Goal: Complete application form

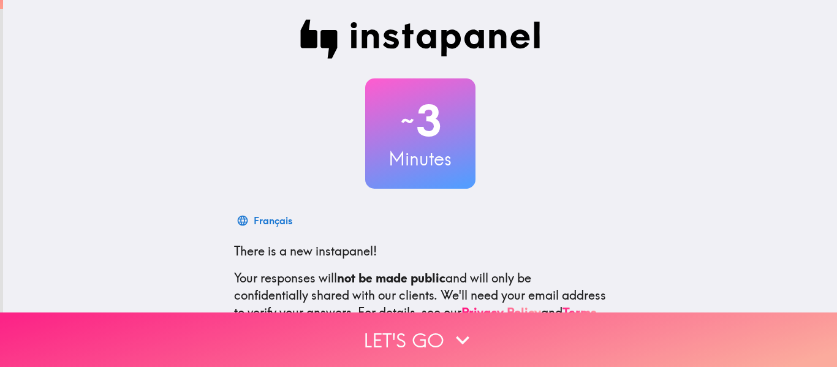
click at [449, 327] on icon "button" at bounding box center [462, 340] width 27 height 27
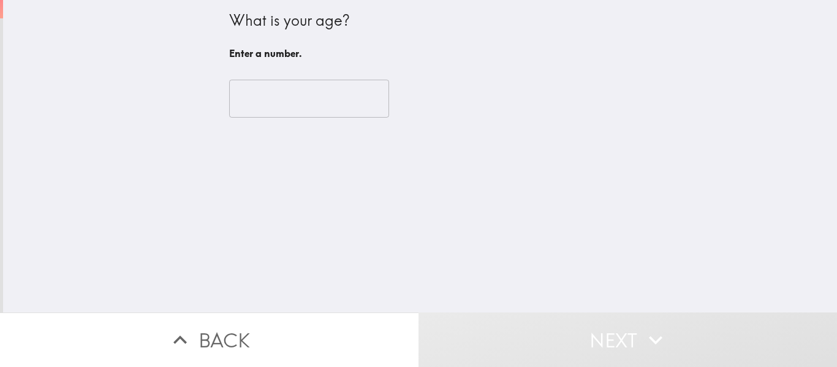
click at [322, 94] on input "number" at bounding box center [309, 99] width 160 height 38
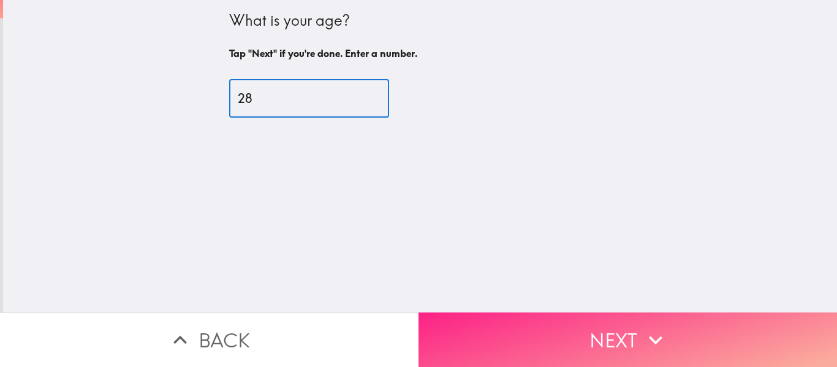
type input "28"
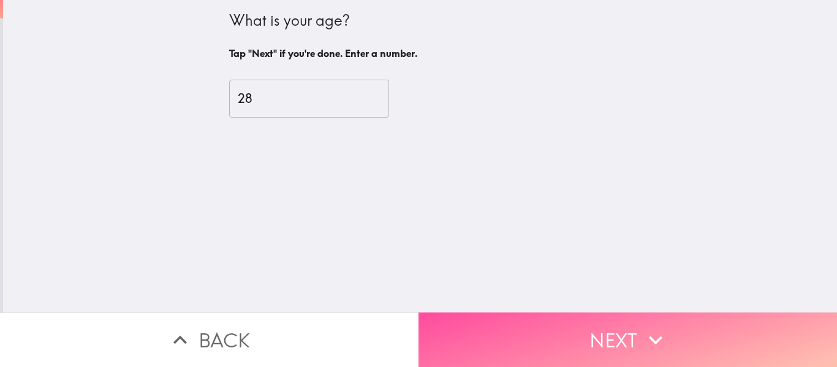
click at [540, 354] on button "Next" at bounding box center [627, 339] width 418 height 55
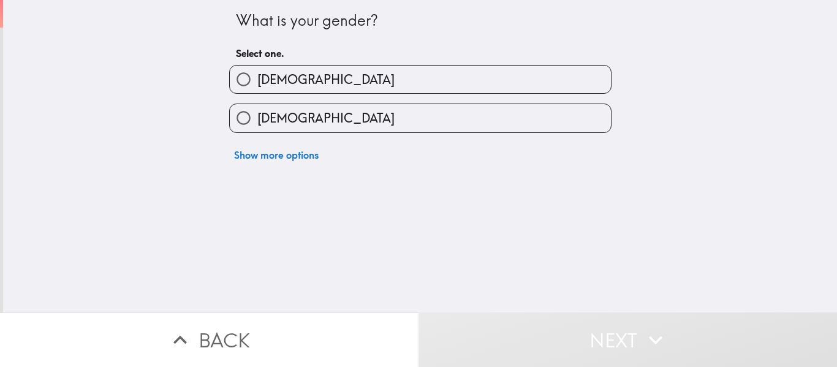
click at [505, 119] on label "[DEMOGRAPHIC_DATA]" at bounding box center [420, 118] width 381 height 28
click at [257, 119] on input "[DEMOGRAPHIC_DATA]" at bounding box center [244, 118] width 28 height 28
radio input "true"
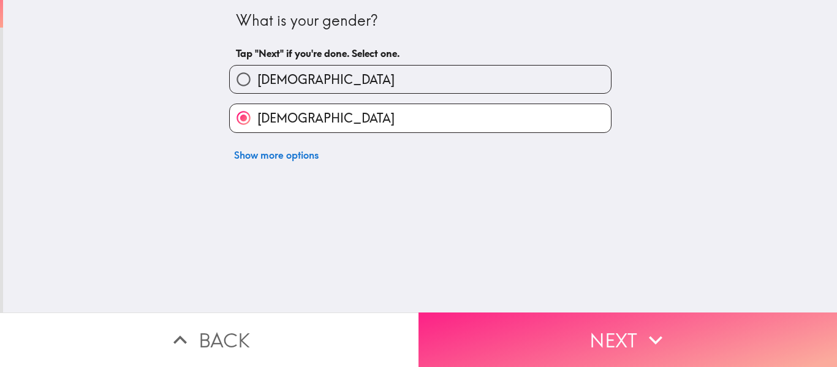
click at [534, 342] on button "Next" at bounding box center [627, 339] width 418 height 55
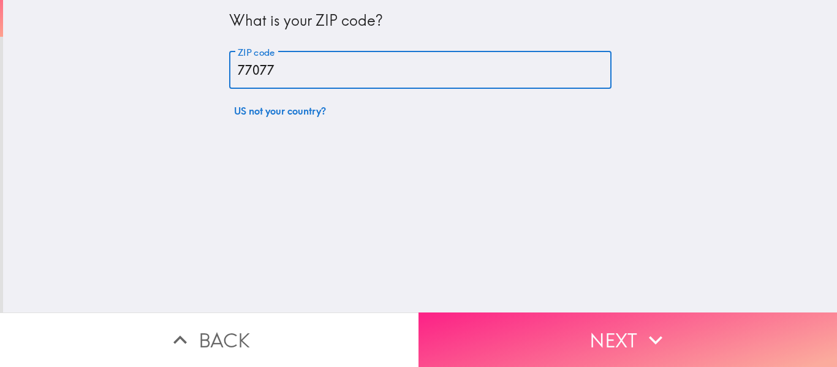
type input "77077"
click at [545, 320] on button "Next" at bounding box center [627, 339] width 418 height 55
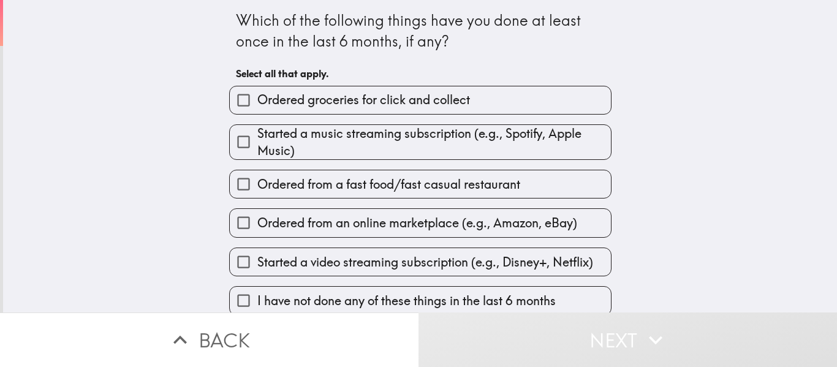
click at [451, 182] on span "Ordered from a fast food/fast casual restaurant" at bounding box center [388, 184] width 263 height 17
click at [257, 182] on input "Ordered from a fast food/fast casual restaurant" at bounding box center [244, 184] width 28 height 28
checkbox input "true"
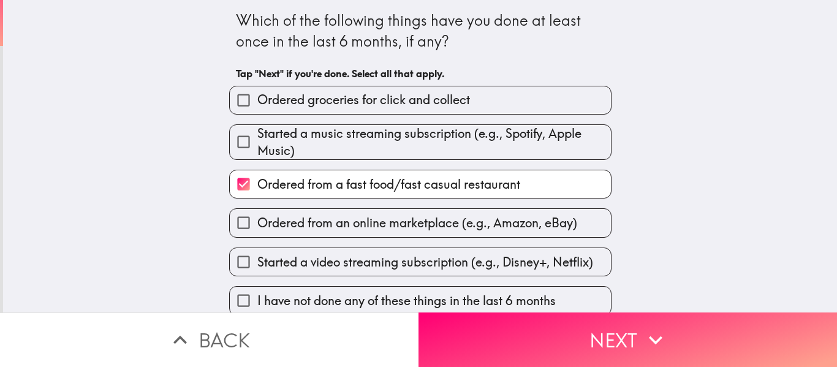
click at [467, 221] on span "Ordered from an online marketplace (e.g., Amazon, eBay)" at bounding box center [417, 222] width 320 height 17
click at [257, 221] on input "Ordered from an online marketplace (e.g., Amazon, eBay)" at bounding box center [244, 223] width 28 height 28
checkbox input "true"
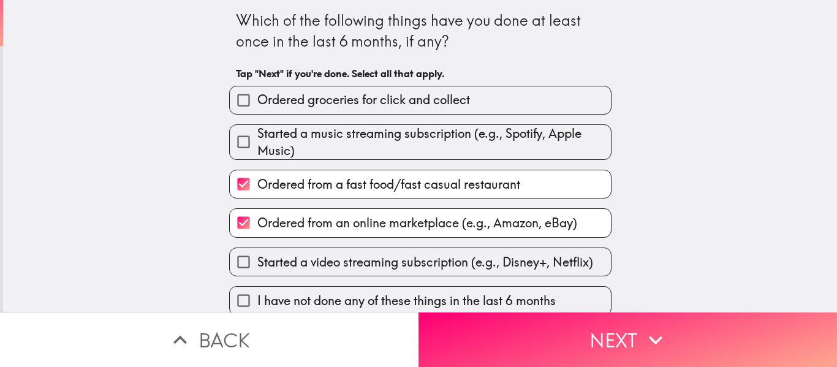
click at [457, 249] on label "Started a video streaming subscription (e.g., Disney+, Netflix)" at bounding box center [420, 262] width 381 height 28
click at [257, 249] on input "Started a video streaming subscription (e.g., Disney+, Netflix)" at bounding box center [244, 262] width 28 height 28
checkbox input "true"
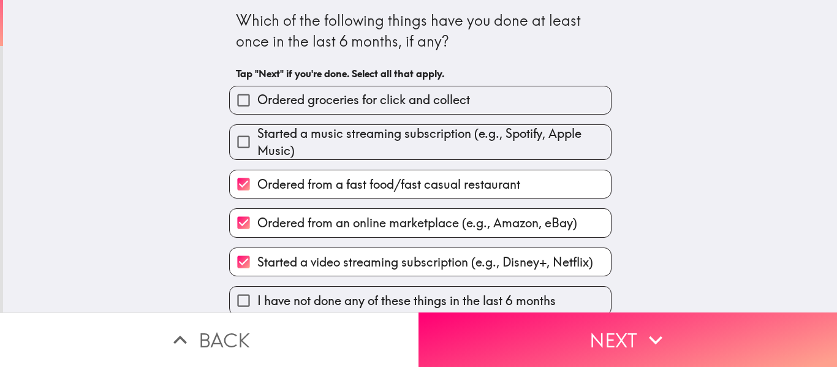
click at [428, 106] on span "Ordered groceries for click and collect" at bounding box center [363, 99] width 213 height 17
click at [257, 106] on input "Ordered groceries for click and collect" at bounding box center [244, 100] width 28 height 28
checkbox input "true"
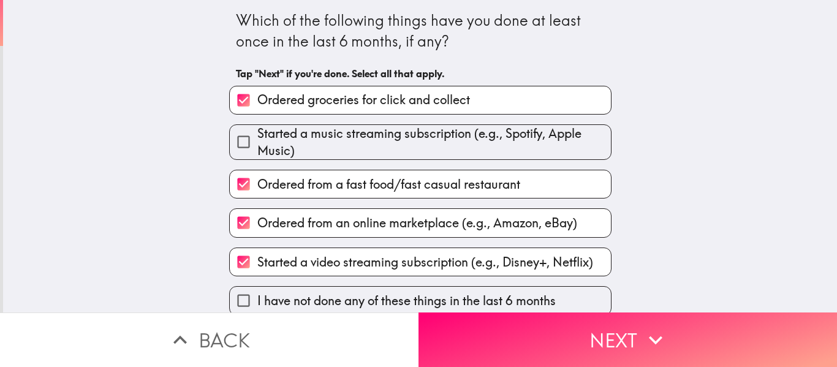
scroll to position [12, 0]
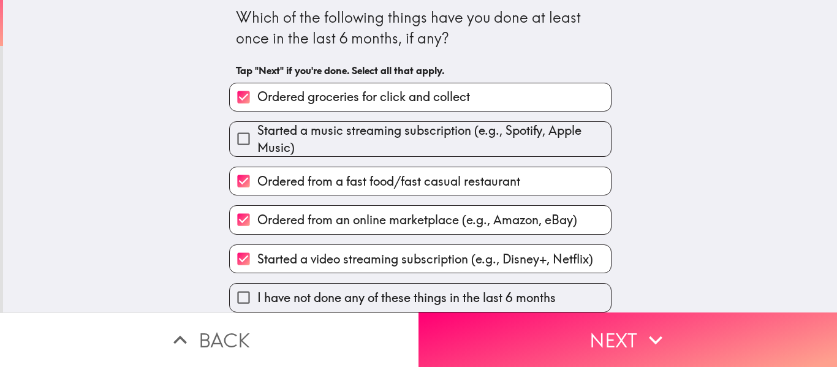
click at [521, 122] on span "Started a music streaming subscription (e.g., Spotify, Apple Music)" at bounding box center [433, 139] width 353 height 34
click at [257, 125] on input "Started a music streaming subscription (e.g., Spotify, Apple Music)" at bounding box center [244, 139] width 28 height 28
checkbox input "true"
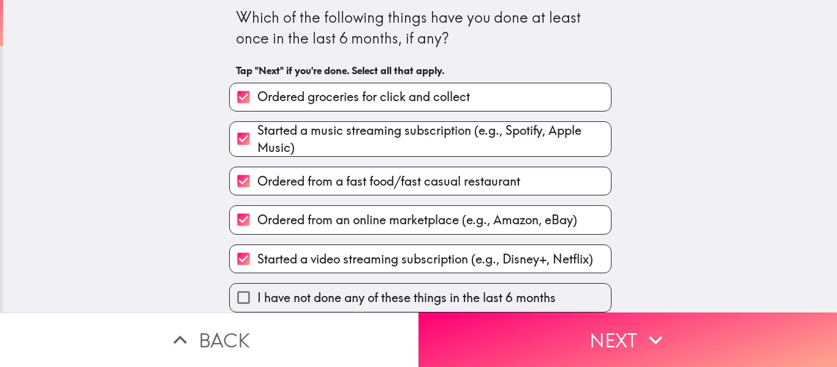
click at [573, 298] on label "I have not done any of these things in the last 6 months" at bounding box center [420, 298] width 381 height 28
click at [257, 298] on input "I have not done any of these things in the last 6 months" at bounding box center [244, 298] width 28 height 28
checkbox input "true"
checkbox input "false"
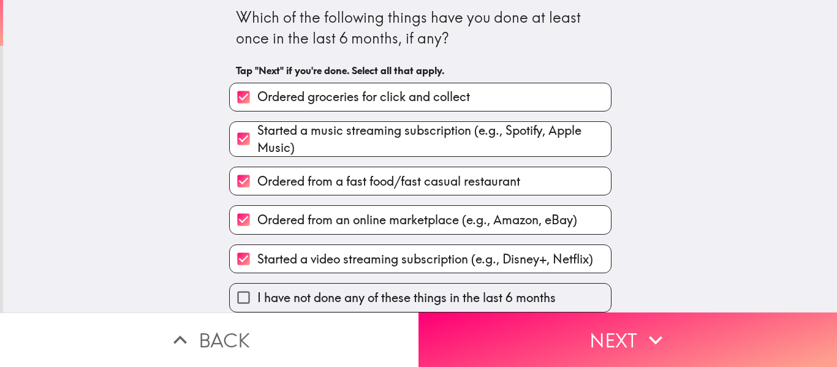
checkbox input "false"
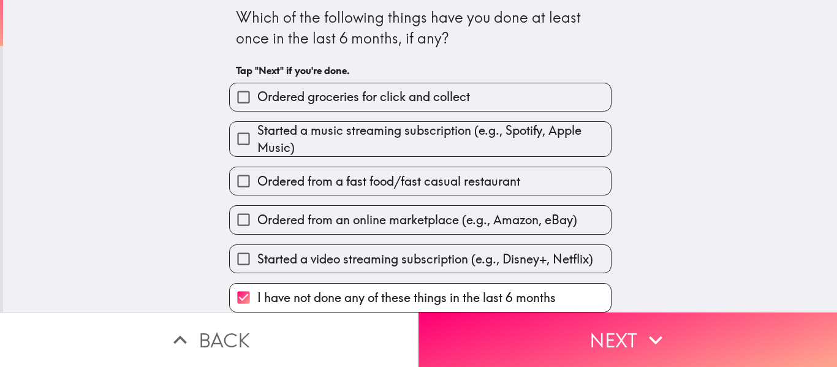
click at [463, 251] on span "Started a video streaming subscription (e.g., Disney+, Netflix)" at bounding box center [425, 259] width 336 height 17
click at [257, 247] on input "Started a video streaming subscription (e.g., Disney+, Netflix)" at bounding box center [244, 259] width 28 height 28
checkbox input "true"
checkbox input "false"
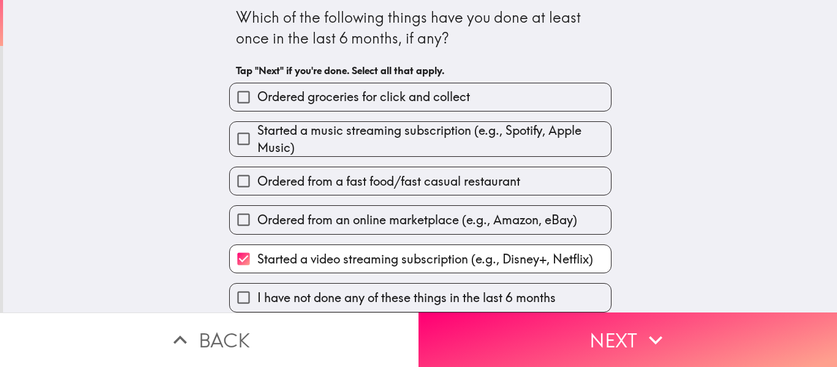
click at [464, 211] on span "Ordered from an online marketplace (e.g., Amazon, eBay)" at bounding box center [417, 219] width 320 height 17
click at [257, 208] on input "Ordered from an online marketplace (e.g., Amazon, eBay)" at bounding box center [244, 220] width 28 height 28
checkbox input "true"
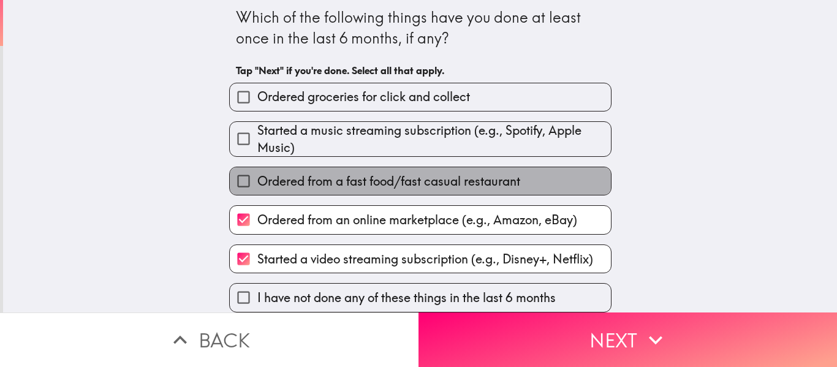
click at [461, 185] on label "Ordered from a fast food/fast casual restaurant" at bounding box center [420, 181] width 381 height 28
click at [257, 185] on input "Ordered from a fast food/fast casual restaurant" at bounding box center [244, 181] width 28 height 28
checkbox input "true"
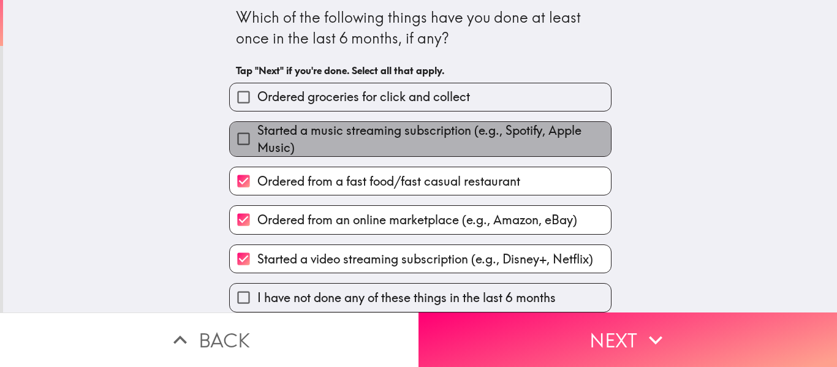
click at [455, 127] on span "Started a music streaming subscription (e.g., Spotify, Apple Music)" at bounding box center [433, 139] width 353 height 34
click at [257, 127] on input "Started a music streaming subscription (e.g., Spotify, Apple Music)" at bounding box center [244, 139] width 28 height 28
checkbox input "true"
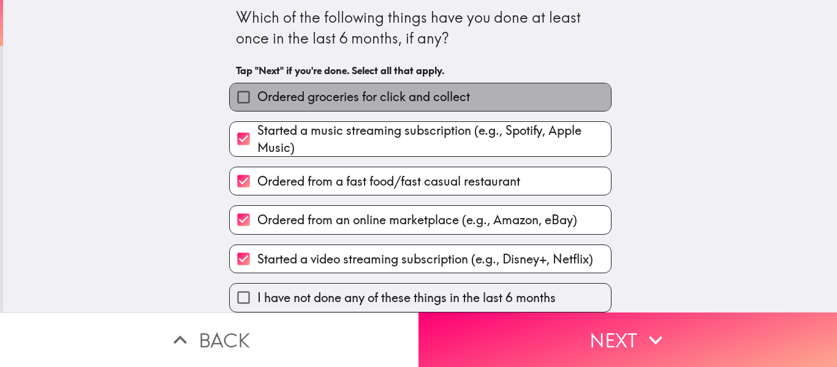
click at [450, 88] on span "Ordered groceries for click and collect" at bounding box center [363, 96] width 213 height 17
click at [257, 86] on input "Ordered groceries for click and collect" at bounding box center [244, 97] width 28 height 28
checkbox input "true"
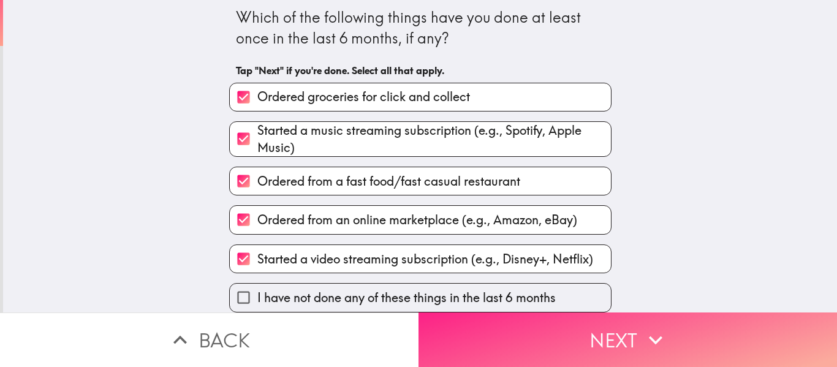
click at [575, 342] on button "Next" at bounding box center [627, 339] width 418 height 55
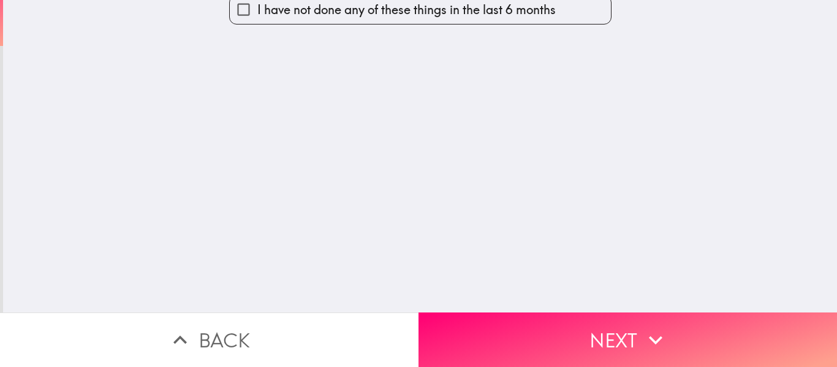
scroll to position [0, 0]
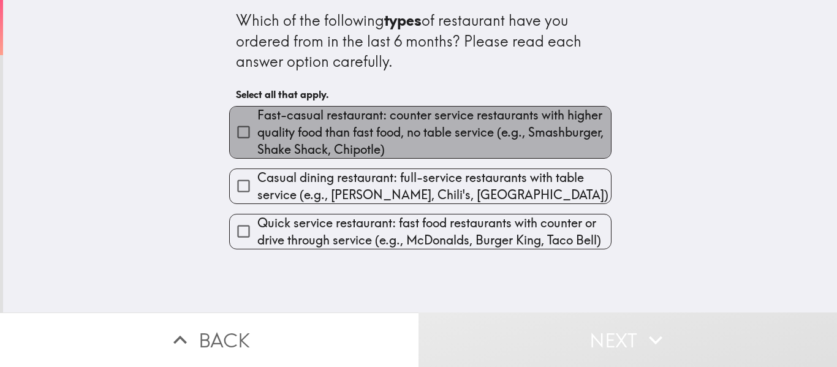
click at [421, 118] on span "Fast-casual restaurant: counter service restaurants with higher quality food th…" at bounding box center [433, 132] width 353 height 51
click at [257, 118] on input "Fast-casual restaurant: counter service restaurants with higher quality food th…" at bounding box center [244, 132] width 28 height 28
checkbox input "true"
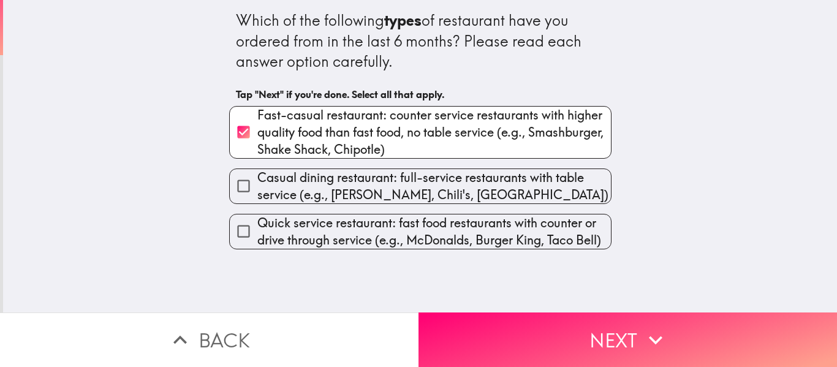
click at [416, 170] on span "Casual dining restaurant: full-service restaurants with table service (e.g., [P…" at bounding box center [433, 186] width 353 height 34
click at [257, 172] on input "Casual dining restaurant: full-service restaurants with table service (e.g., [P…" at bounding box center [244, 186] width 28 height 28
checkbox input "true"
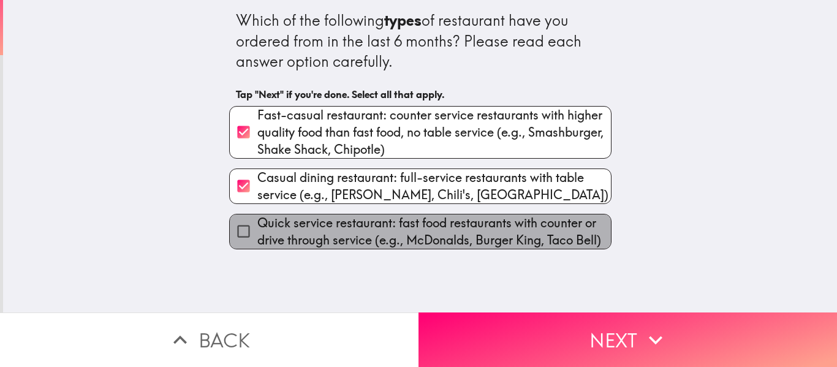
click at [428, 225] on span "Quick service restaurant: fast food restaurants with counter or drive through s…" at bounding box center [433, 231] width 353 height 34
click at [257, 225] on input "Quick service restaurant: fast food restaurants with counter or drive through s…" at bounding box center [244, 231] width 28 height 28
checkbox input "true"
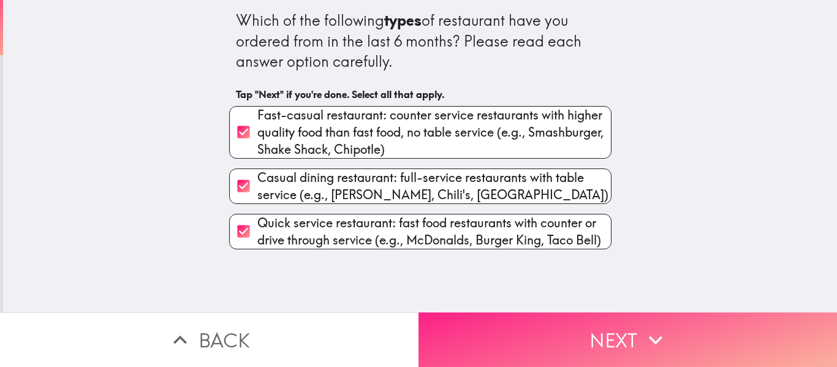
click at [526, 326] on button "Next" at bounding box center [627, 339] width 418 height 55
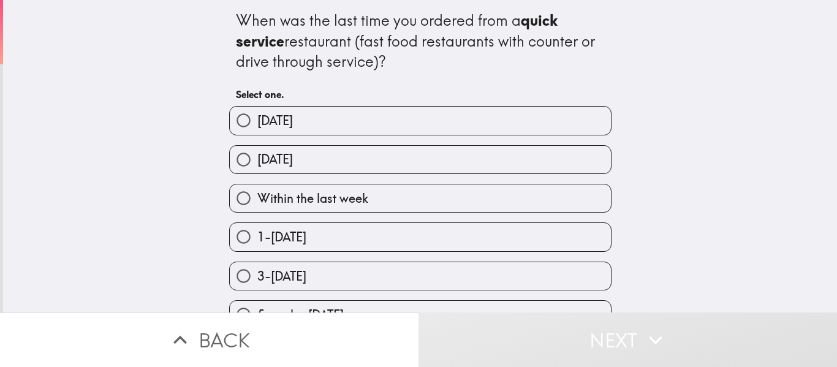
click at [332, 165] on label "[DATE]" at bounding box center [420, 160] width 381 height 28
click at [257, 165] on input "[DATE]" at bounding box center [244, 160] width 28 height 28
radio input "true"
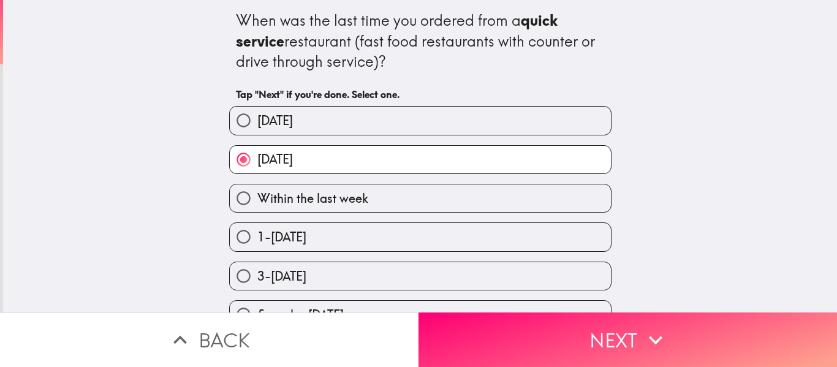
scroll to position [81, 0]
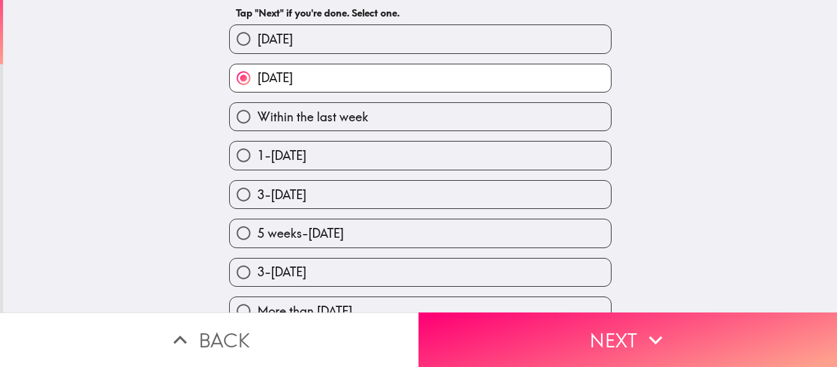
click at [385, 111] on label "Within the last week" at bounding box center [420, 117] width 381 height 28
click at [257, 111] on input "Within the last week" at bounding box center [244, 117] width 28 height 28
radio input "true"
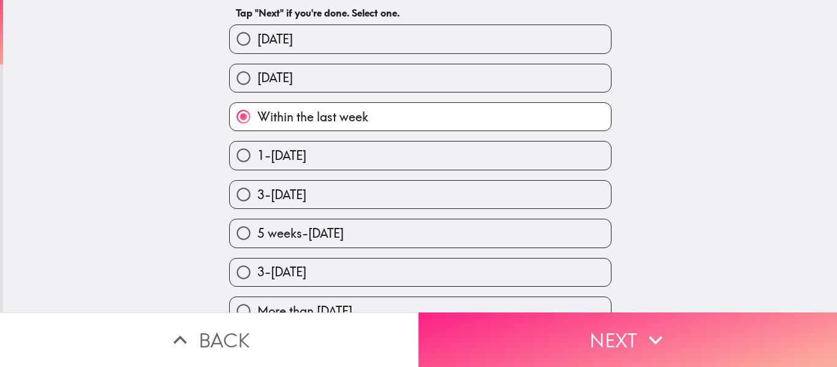
click at [503, 314] on button "Next" at bounding box center [627, 339] width 418 height 55
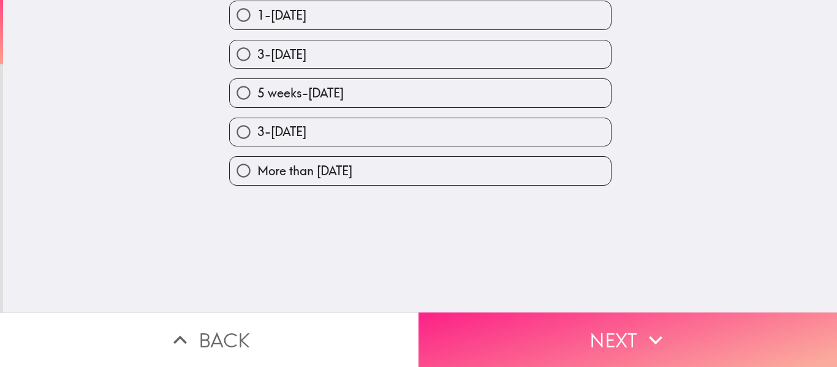
scroll to position [0, 0]
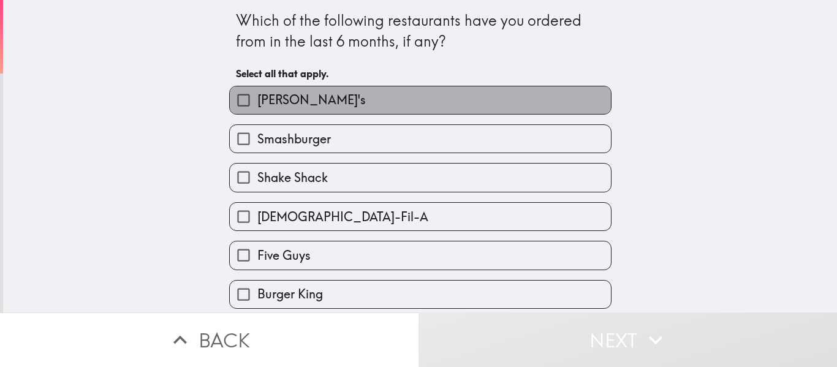
click at [333, 104] on label "[PERSON_NAME]'s" at bounding box center [420, 100] width 381 height 28
click at [257, 104] on input "[PERSON_NAME]'s" at bounding box center [244, 100] width 28 height 28
checkbox input "true"
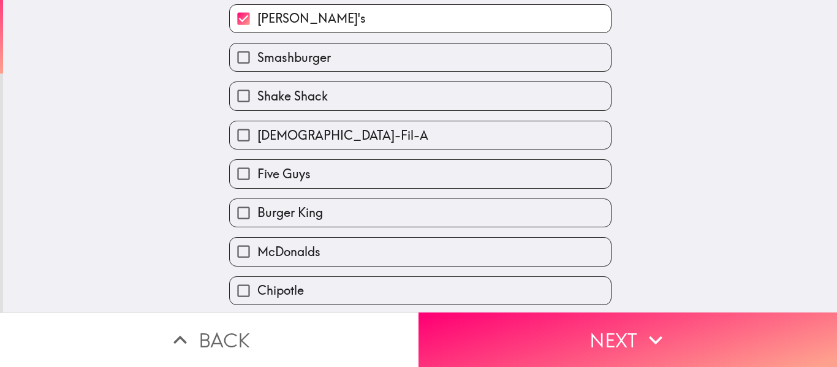
scroll to position [122, 0]
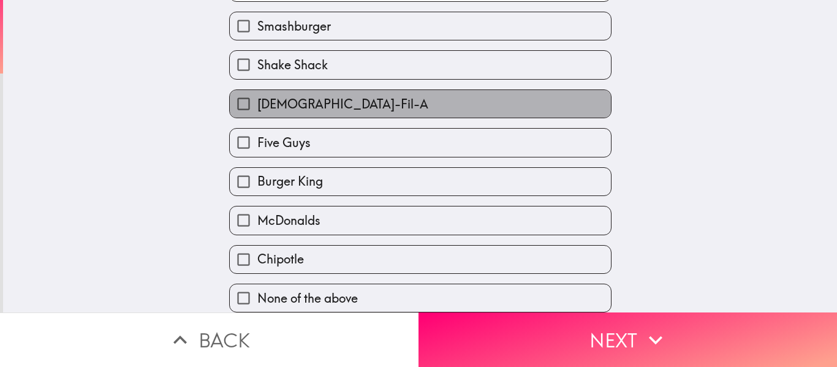
click at [293, 96] on span "[DEMOGRAPHIC_DATA]-Fil-A" at bounding box center [342, 104] width 171 height 17
click at [257, 90] on input "[DEMOGRAPHIC_DATA]-Fil-A" at bounding box center [244, 104] width 28 height 28
checkbox input "true"
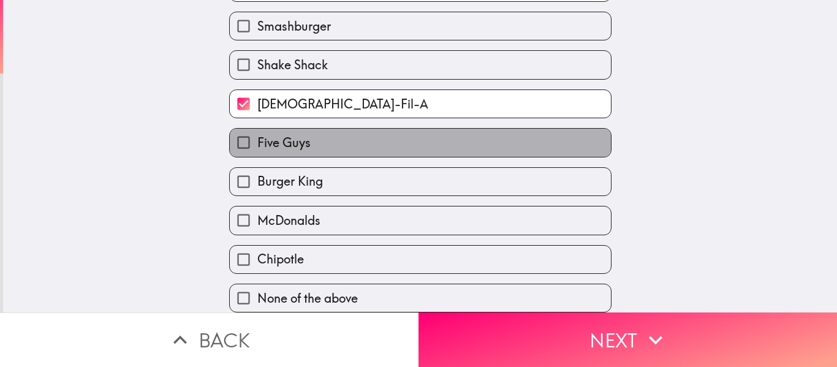
click at [282, 134] on span "Five Guys" at bounding box center [283, 142] width 53 height 17
click at [257, 134] on input "Five Guys" at bounding box center [244, 143] width 28 height 28
checkbox input "true"
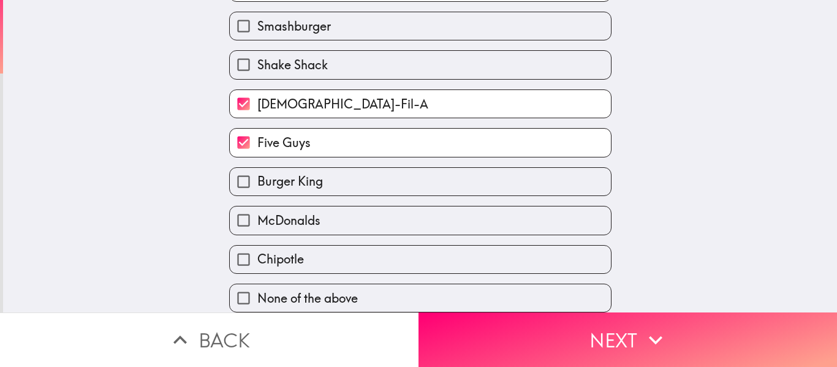
click at [282, 173] on span "Burger King" at bounding box center [290, 181] width 66 height 17
click at [257, 168] on input "Burger King" at bounding box center [244, 182] width 28 height 28
checkbox input "true"
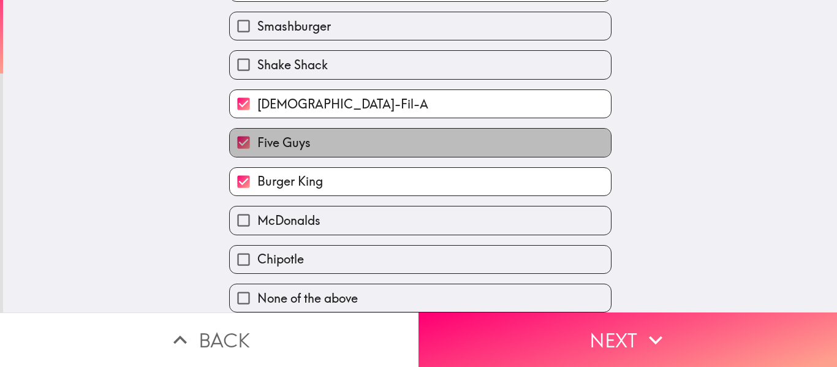
click at [293, 138] on span "Five Guys" at bounding box center [283, 142] width 53 height 17
click at [257, 138] on input "Five Guys" at bounding box center [244, 143] width 28 height 28
checkbox input "false"
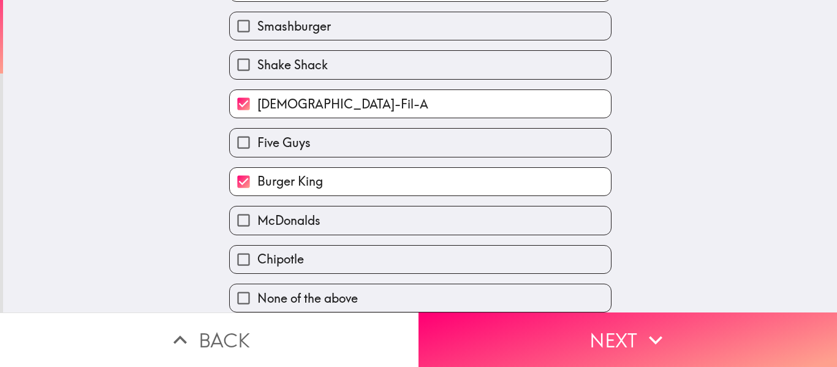
click at [324, 224] on label "McDonalds" at bounding box center [420, 220] width 381 height 28
click at [257, 224] on input "McDonalds" at bounding box center [244, 220] width 28 height 28
checkbox input "true"
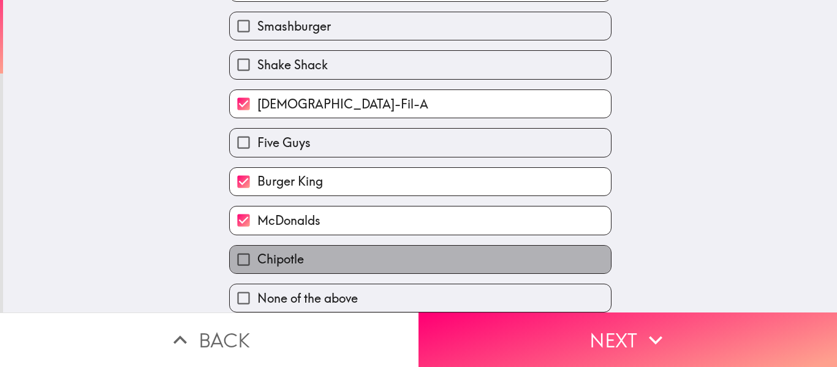
click at [308, 248] on label "Chipotle" at bounding box center [420, 260] width 381 height 28
click at [257, 248] on input "Chipotle" at bounding box center [244, 260] width 28 height 28
checkbox input "true"
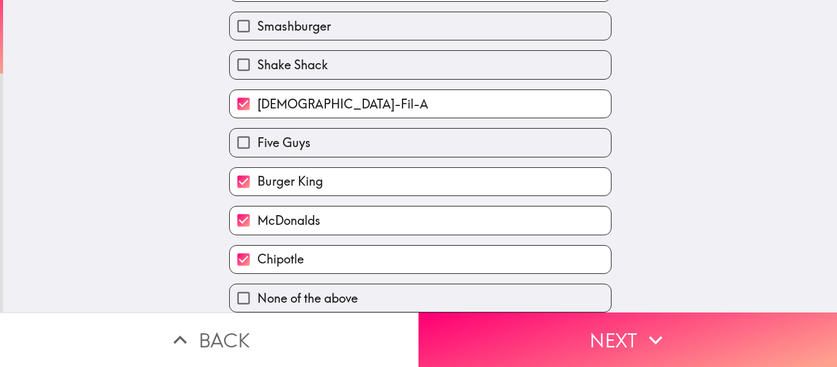
click at [321, 133] on label "Five Guys" at bounding box center [420, 143] width 381 height 28
click at [257, 133] on input "Five Guys" at bounding box center [244, 143] width 28 height 28
checkbox input "true"
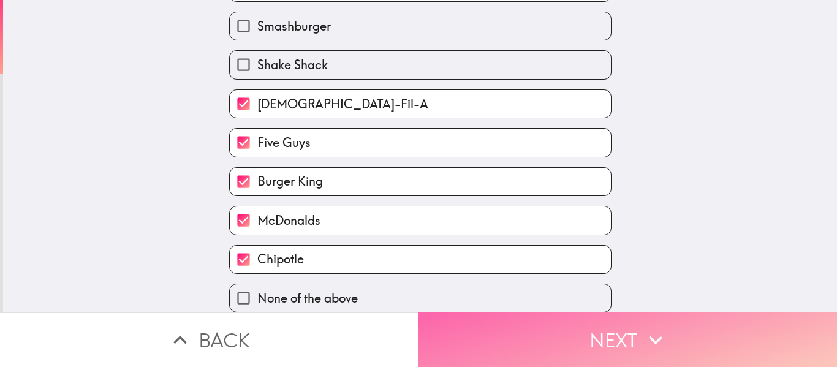
click at [551, 333] on button "Next" at bounding box center [627, 339] width 418 height 55
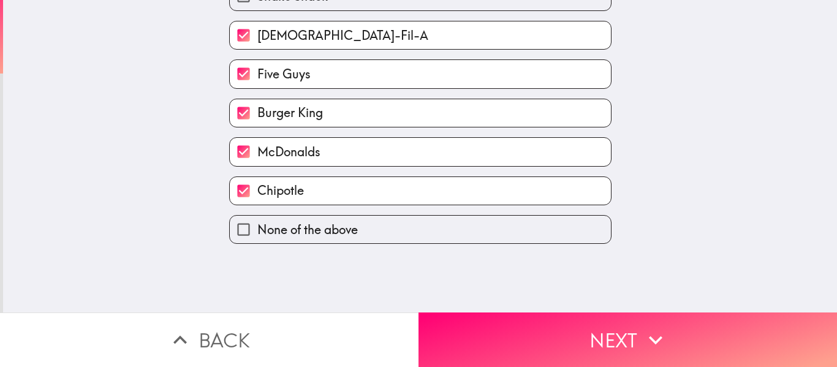
scroll to position [0, 0]
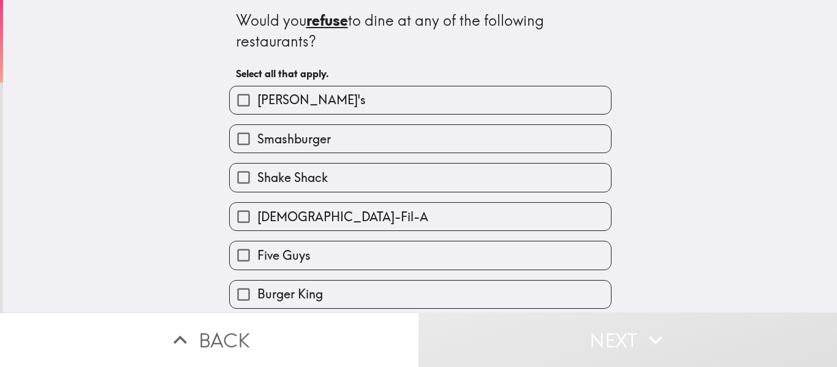
scroll to position [122, 0]
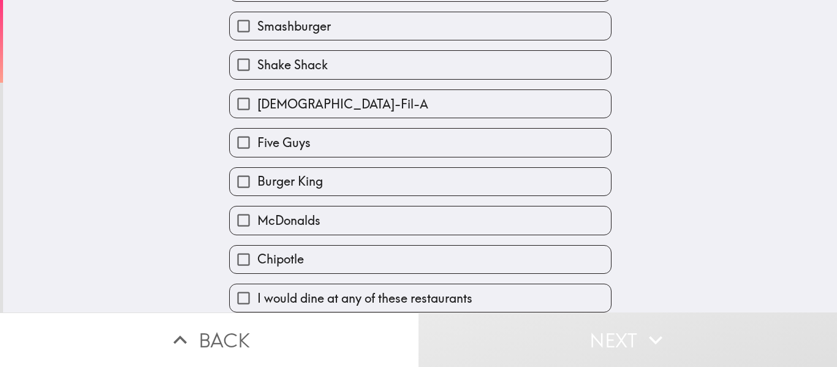
click at [301, 290] on span "I would dine at any of these restaurants" at bounding box center [364, 298] width 215 height 17
click at [257, 289] on input "I would dine at any of these restaurants" at bounding box center [244, 298] width 28 height 28
checkbox input "true"
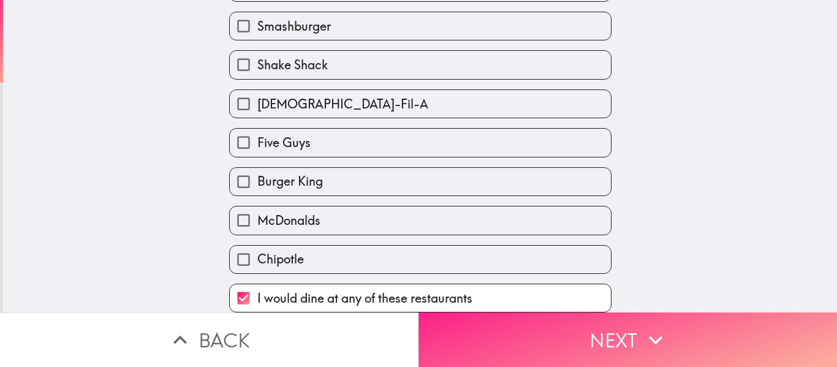
click at [530, 338] on button "Next" at bounding box center [627, 339] width 418 height 55
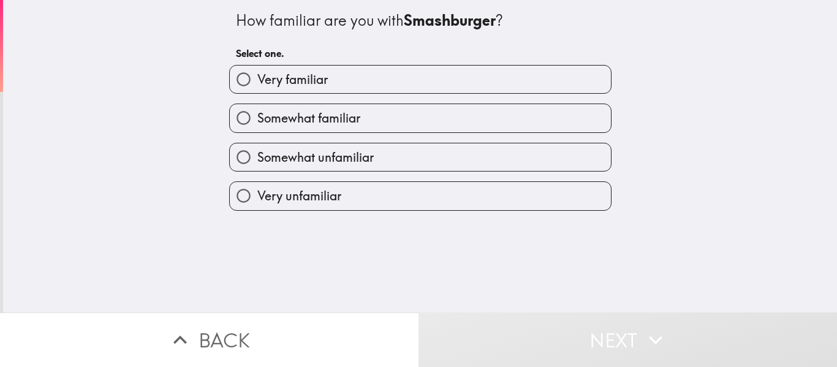
click at [467, 122] on label "Somewhat familiar" at bounding box center [420, 118] width 381 height 28
click at [257, 122] on input "Somewhat familiar" at bounding box center [244, 118] width 28 height 28
radio input "true"
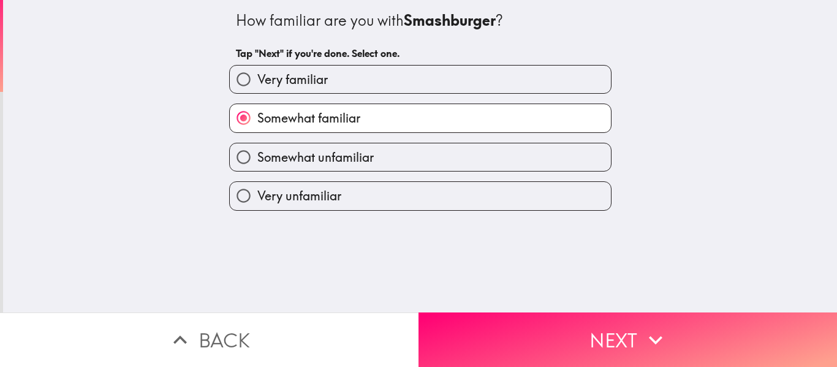
click at [519, 303] on div "How familiar are you with Smashburger ? Tap "Next" if you're done. Select one. …" at bounding box center [420, 156] width 834 height 312
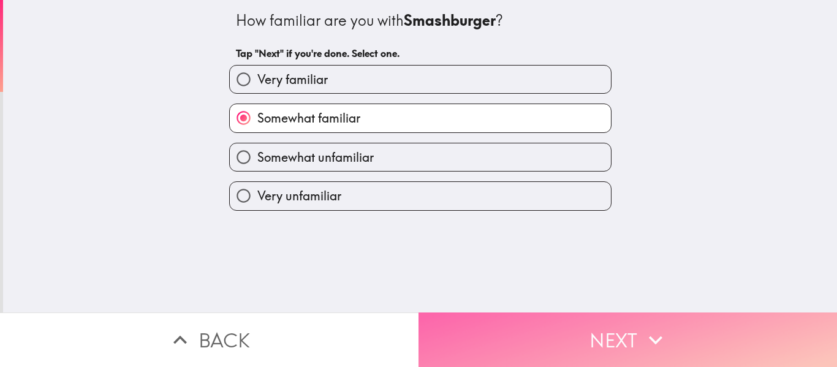
click at [519, 315] on button "Next" at bounding box center [627, 339] width 418 height 55
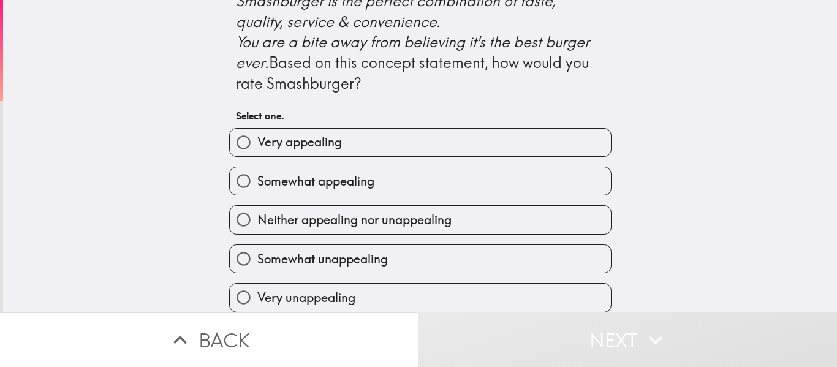
scroll to position [605, 0]
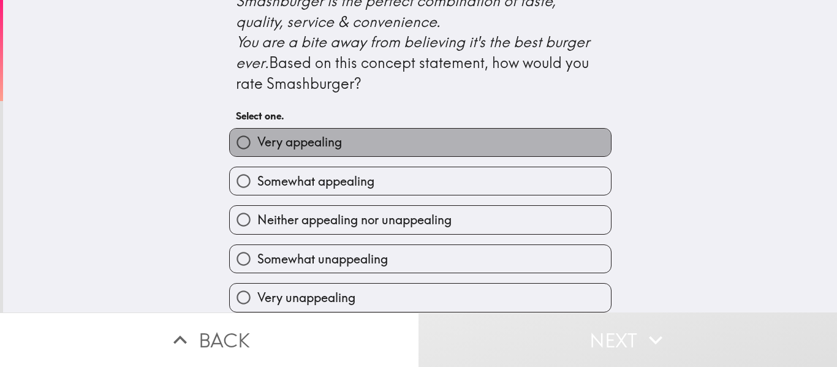
click at [451, 134] on label "Very appealing" at bounding box center [420, 143] width 381 height 28
click at [257, 134] on input "Very appealing" at bounding box center [244, 143] width 28 height 28
radio input "true"
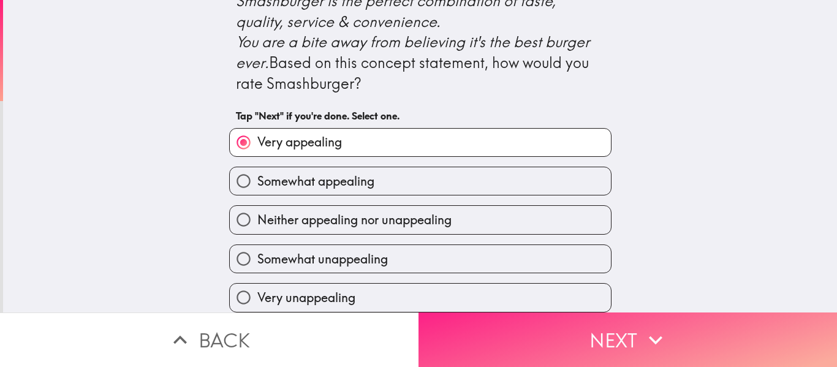
click at [572, 332] on button "Next" at bounding box center [627, 339] width 418 height 55
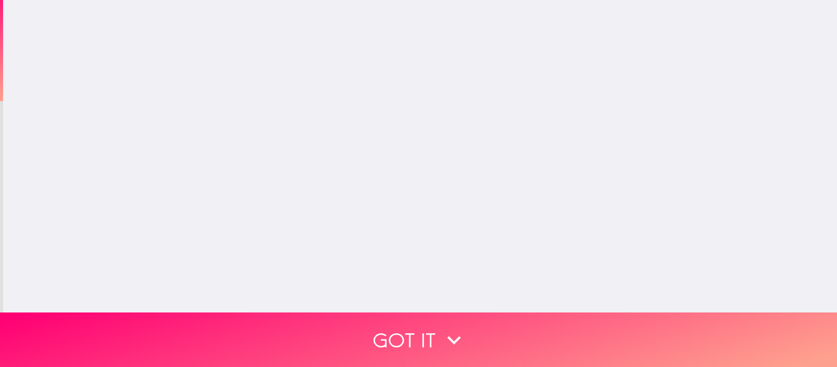
scroll to position [0, 0]
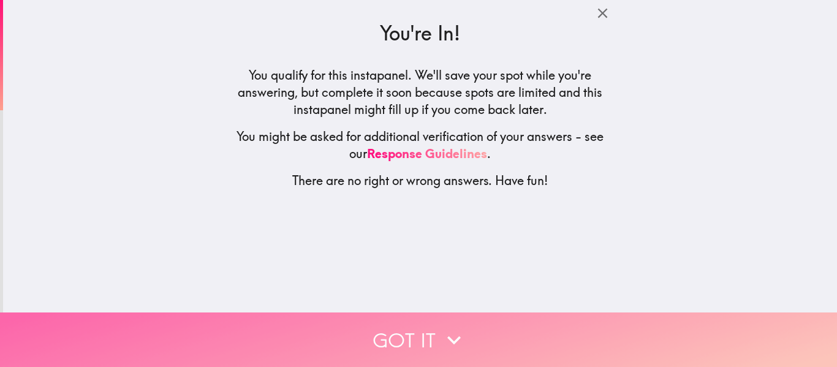
click at [464, 336] on button "Got it" at bounding box center [418, 339] width 837 height 55
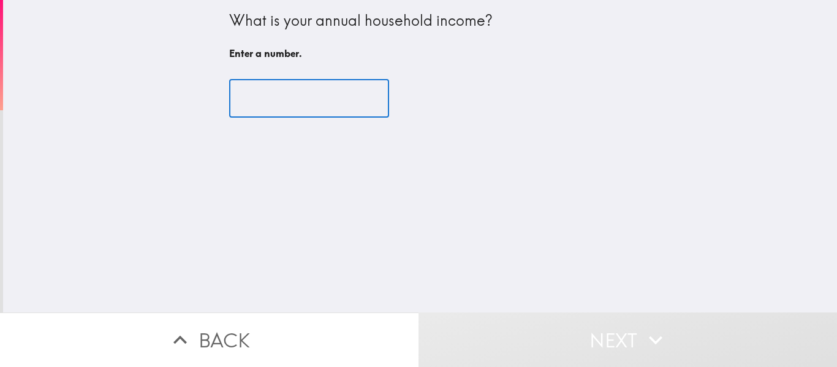
click at [270, 93] on input "number" at bounding box center [309, 99] width 160 height 38
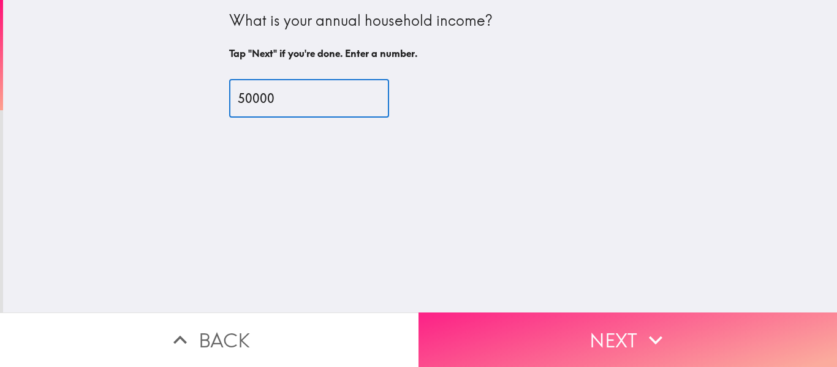
type input "50000"
click at [533, 328] on button "Next" at bounding box center [627, 339] width 418 height 55
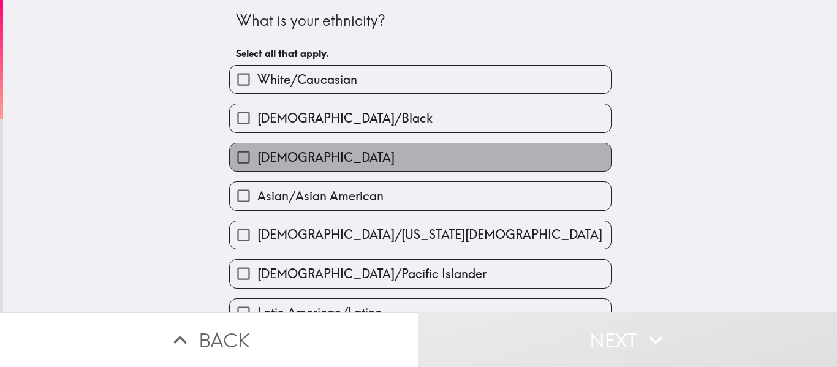
click at [341, 165] on label "[DEMOGRAPHIC_DATA]" at bounding box center [420, 157] width 381 height 28
click at [257, 165] on input "[DEMOGRAPHIC_DATA]" at bounding box center [244, 157] width 28 height 28
checkbox input "true"
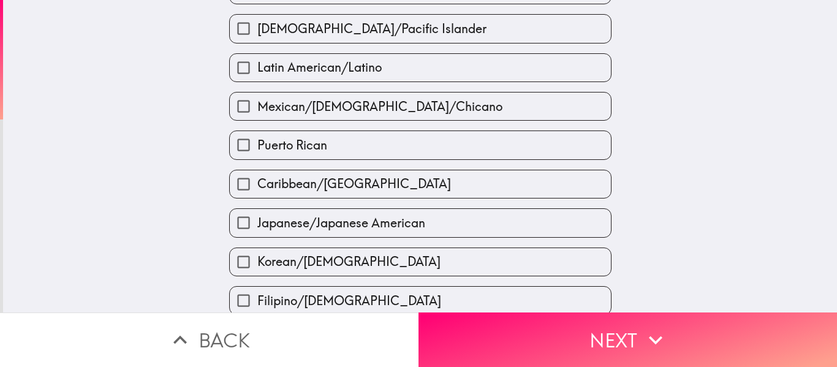
scroll to position [164, 0]
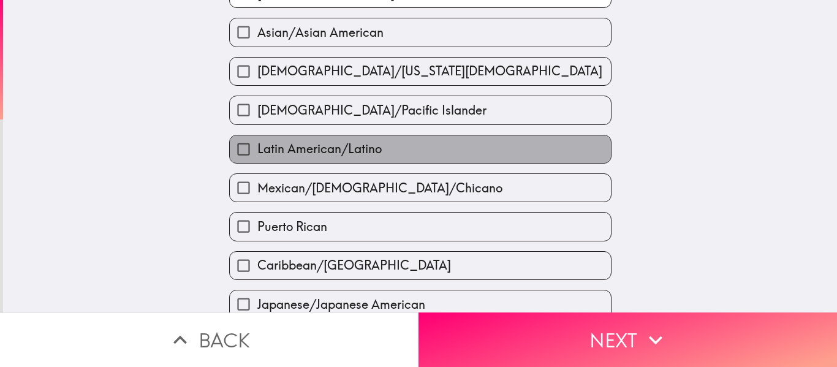
click at [412, 152] on label "Latin American/Latino" at bounding box center [420, 149] width 381 height 28
click at [257, 152] on input "Latin American/Latino" at bounding box center [244, 149] width 28 height 28
checkbox input "true"
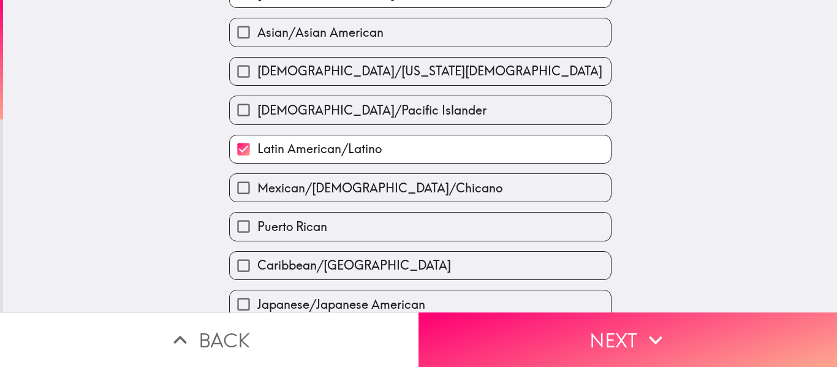
scroll to position [0, 0]
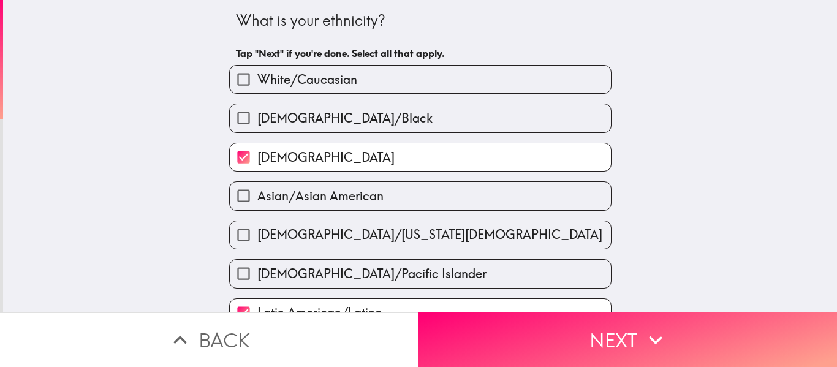
click at [334, 158] on label "[DEMOGRAPHIC_DATA]" at bounding box center [420, 157] width 381 height 28
click at [257, 158] on input "[DEMOGRAPHIC_DATA]" at bounding box center [244, 157] width 28 height 28
checkbox input "false"
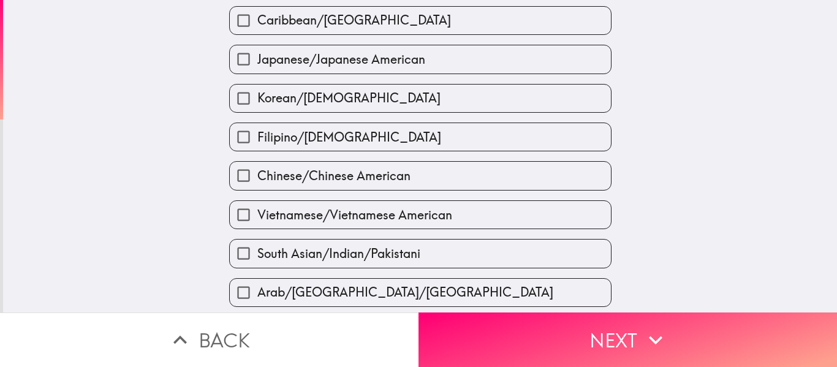
scroll to position [490, 0]
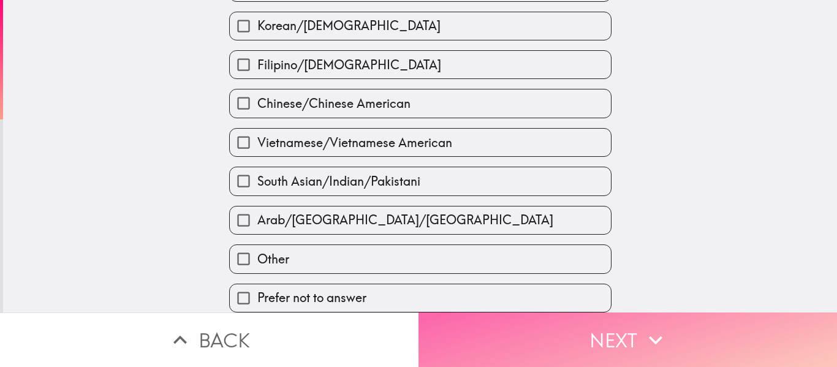
click at [534, 323] on button "Next" at bounding box center [627, 339] width 418 height 55
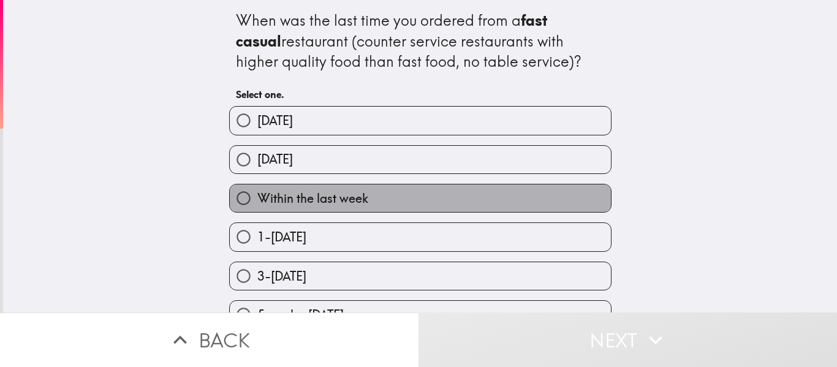
click at [354, 203] on span "Within the last week" at bounding box center [312, 198] width 111 height 17
click at [257, 203] on input "Within the last week" at bounding box center [244, 198] width 28 height 28
radio input "true"
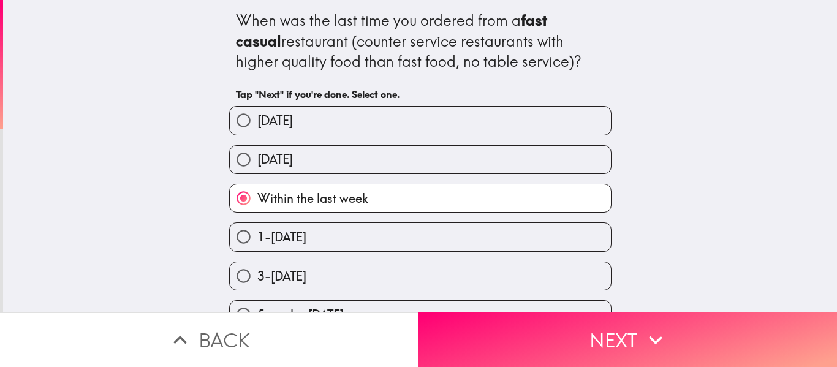
scroll to position [81, 0]
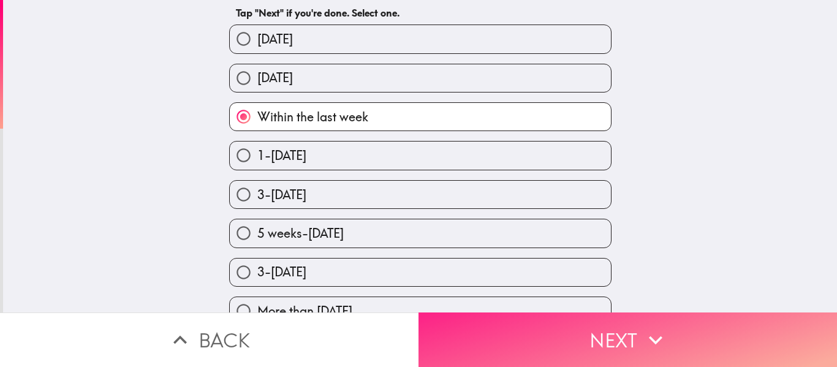
click at [512, 336] on button "Next" at bounding box center [627, 339] width 418 height 55
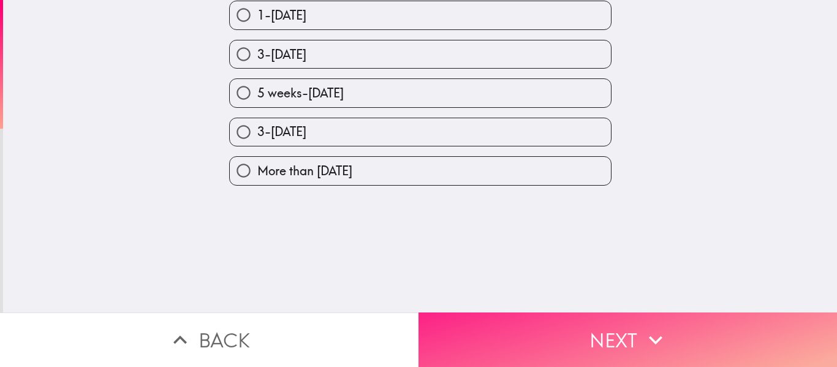
scroll to position [0, 0]
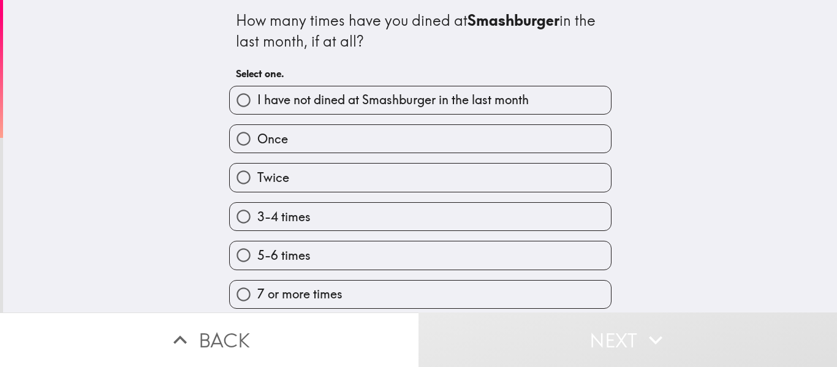
click at [437, 181] on label "Twice" at bounding box center [420, 178] width 381 height 28
click at [257, 181] on input "Twice" at bounding box center [244, 178] width 28 height 28
radio input "true"
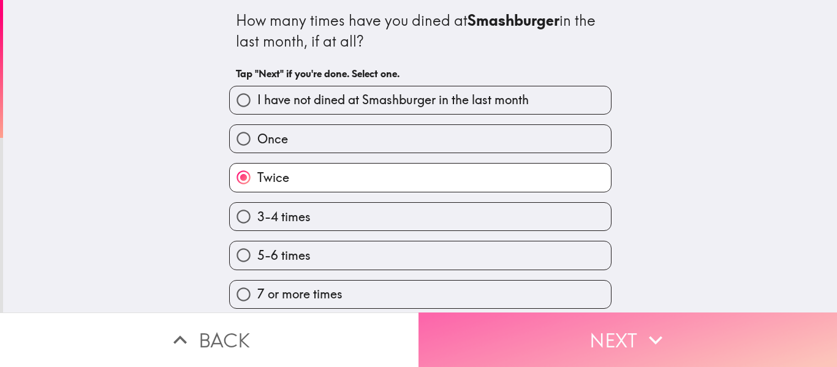
click at [535, 327] on button "Next" at bounding box center [627, 339] width 418 height 55
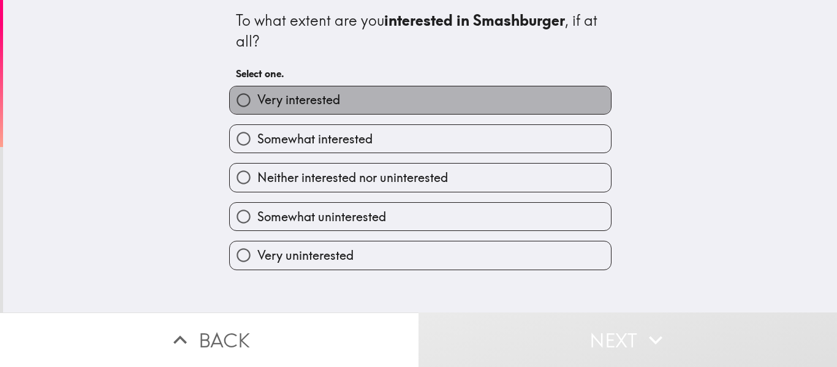
click at [407, 106] on label "Very interested" at bounding box center [420, 100] width 381 height 28
click at [257, 106] on input "Very interested" at bounding box center [244, 100] width 28 height 28
radio input "true"
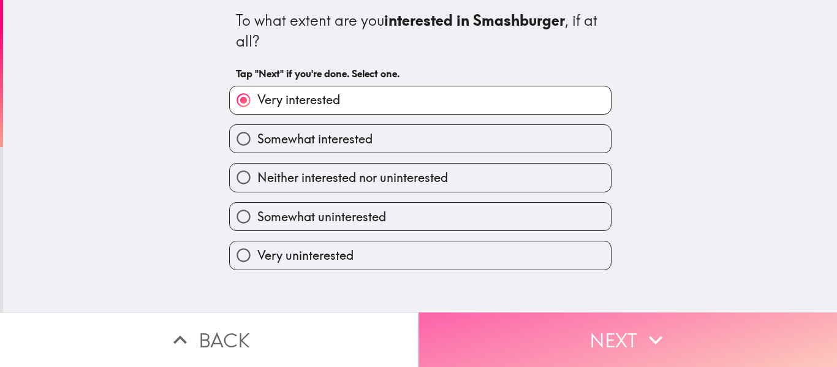
click at [556, 346] on button "Next" at bounding box center [627, 339] width 418 height 55
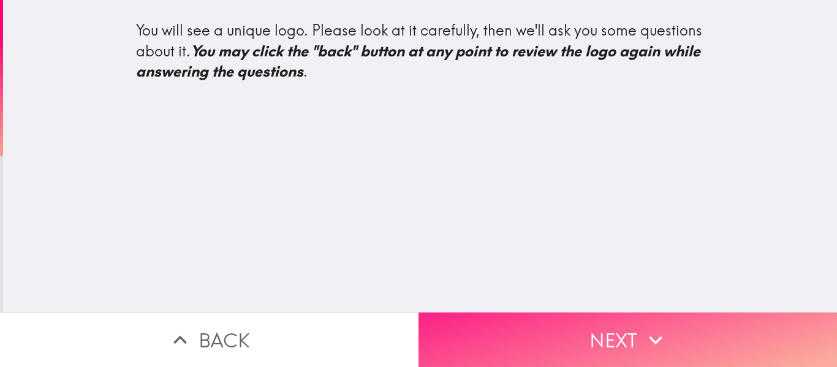
click at [579, 323] on button "Next" at bounding box center [627, 339] width 418 height 55
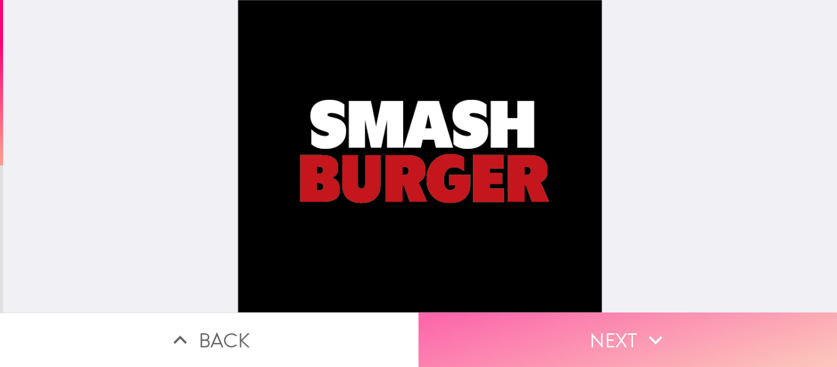
click at [645, 327] on icon "button" at bounding box center [655, 340] width 27 height 27
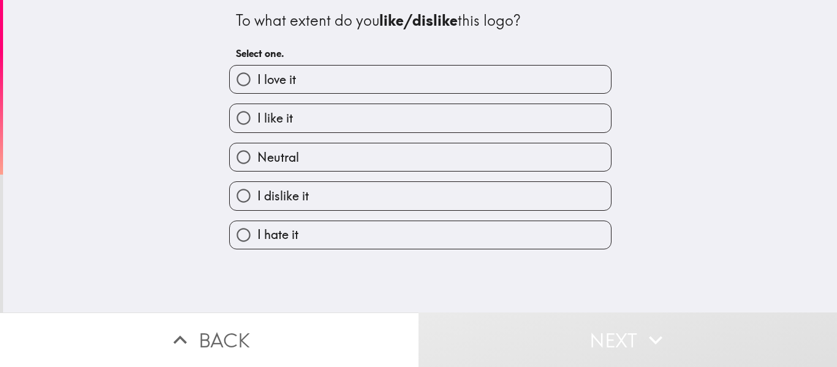
click at [509, 77] on label "I love it" at bounding box center [420, 80] width 381 height 28
click at [257, 77] on input "I love it" at bounding box center [244, 80] width 28 height 28
radio input "true"
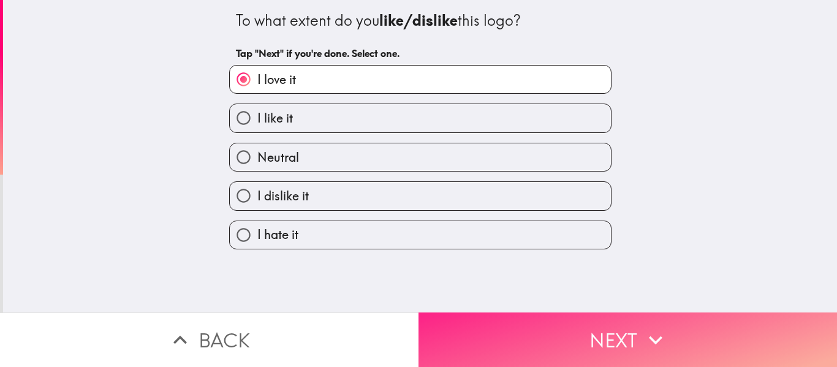
click at [608, 312] on button "Next" at bounding box center [627, 339] width 418 height 55
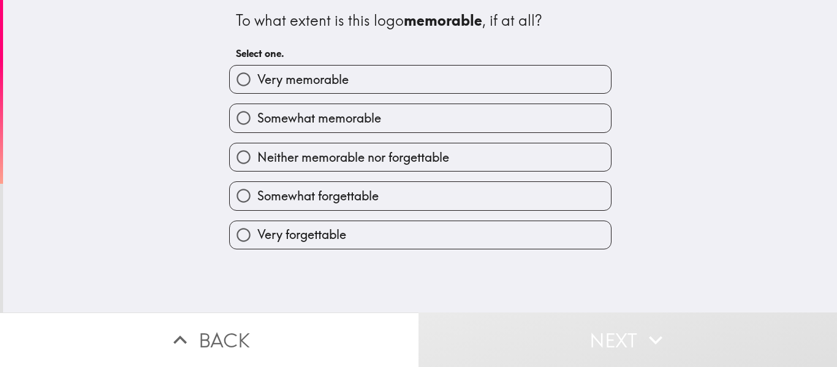
click at [392, 82] on label "Very memorable" at bounding box center [420, 80] width 381 height 28
click at [257, 82] on input "Very memorable" at bounding box center [244, 80] width 28 height 28
radio input "true"
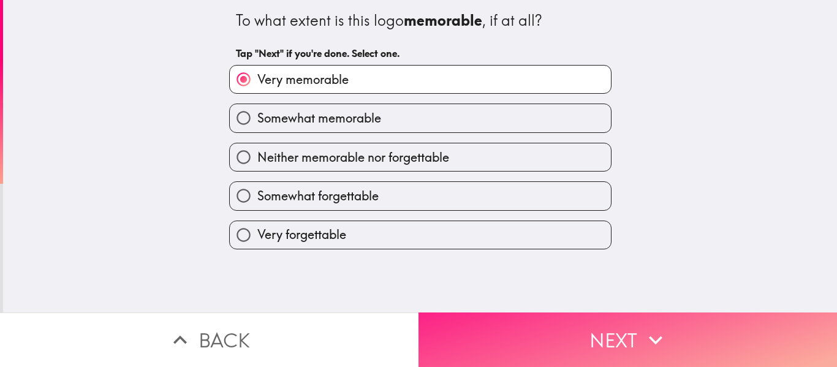
click at [517, 342] on button "Next" at bounding box center [627, 339] width 418 height 55
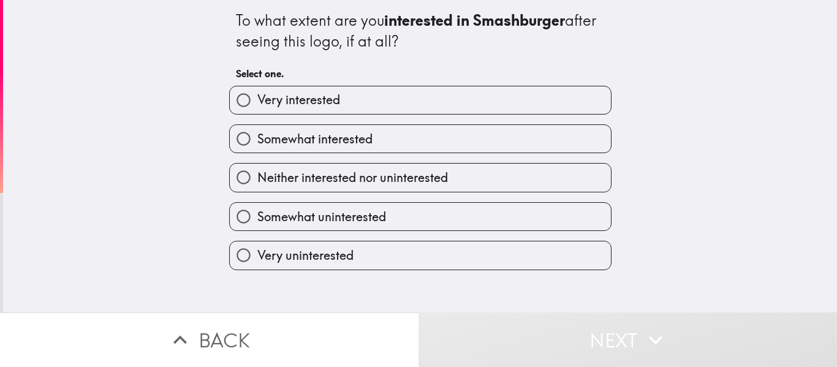
click at [439, 93] on label "Very interested" at bounding box center [420, 100] width 381 height 28
click at [257, 93] on input "Very interested" at bounding box center [244, 100] width 28 height 28
radio input "true"
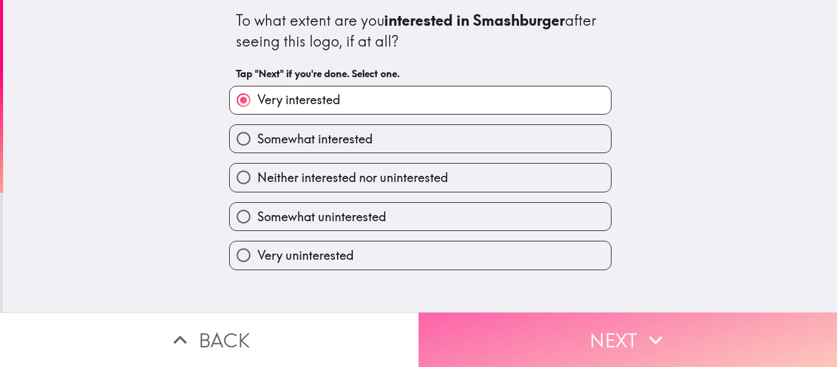
click at [554, 315] on button "Next" at bounding box center [627, 339] width 418 height 55
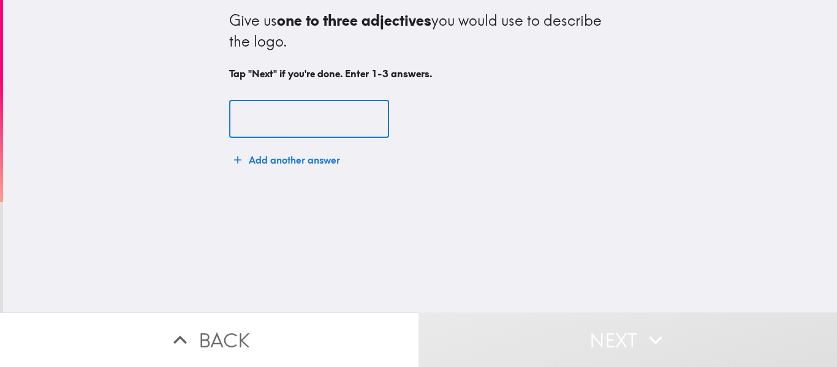
click at [324, 116] on input "text" at bounding box center [309, 119] width 160 height 38
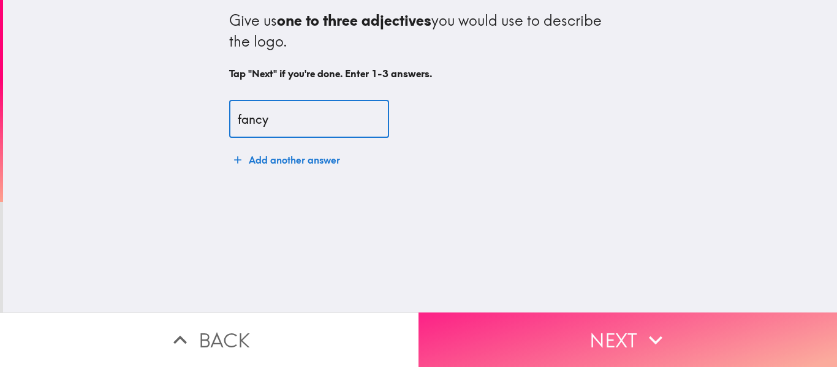
type input "fancy"
click at [507, 328] on button "Next" at bounding box center [627, 339] width 418 height 55
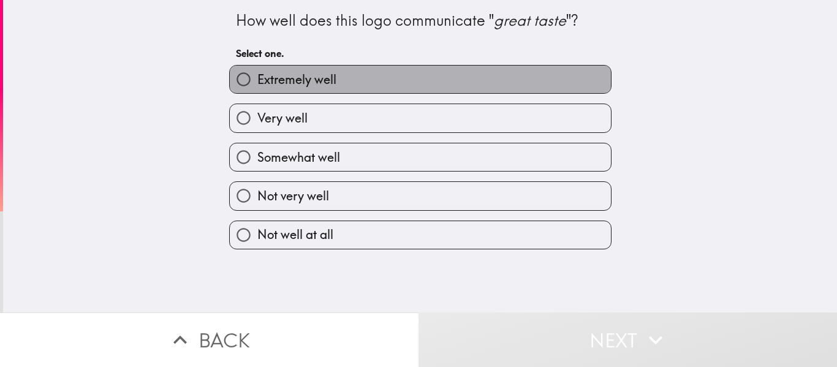
click at [384, 73] on label "Extremely well" at bounding box center [420, 80] width 381 height 28
click at [257, 73] on input "Extremely well" at bounding box center [244, 80] width 28 height 28
radio input "true"
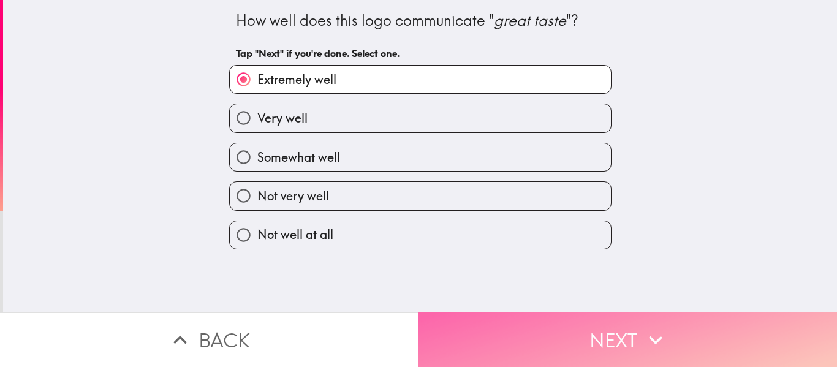
click at [540, 334] on button "Next" at bounding box center [627, 339] width 418 height 55
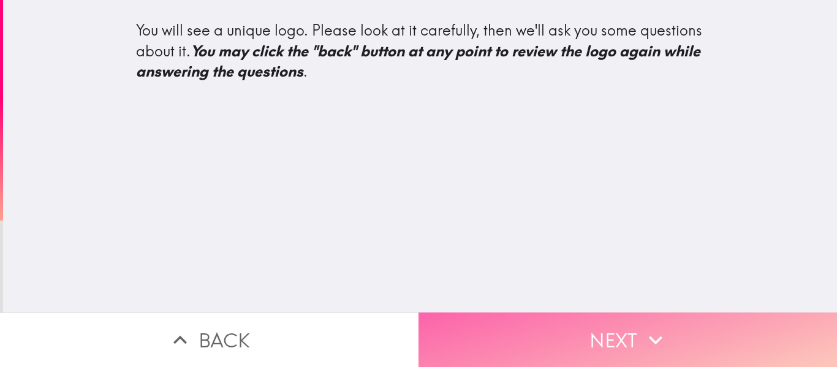
click at [564, 317] on button "Next" at bounding box center [627, 339] width 418 height 55
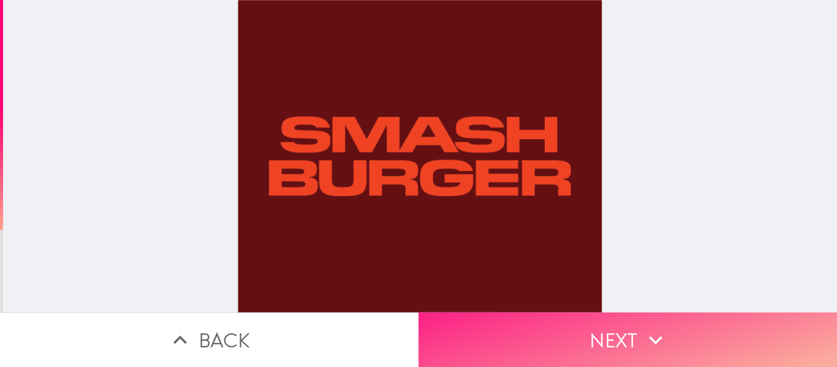
click at [574, 312] on button "Next" at bounding box center [627, 339] width 418 height 55
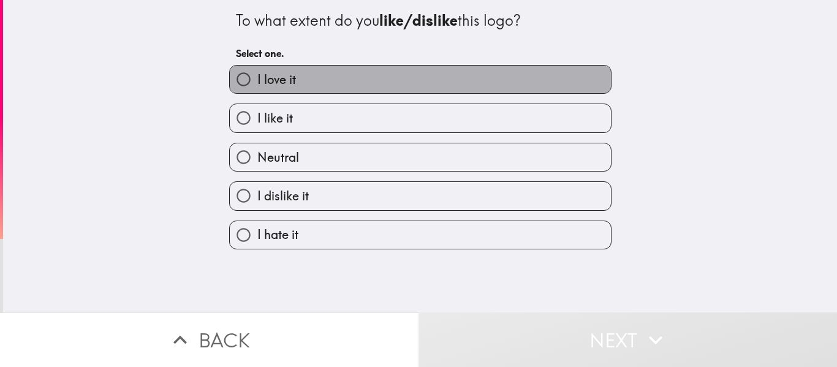
click at [425, 81] on label "I love it" at bounding box center [420, 80] width 381 height 28
click at [257, 81] on input "I love it" at bounding box center [244, 80] width 28 height 28
radio input "true"
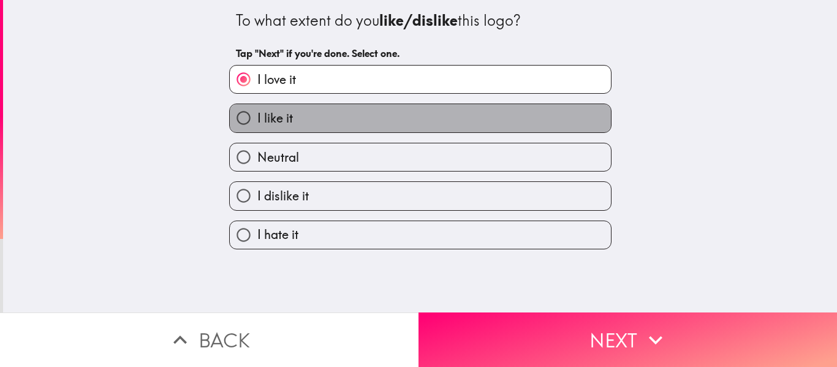
drag, startPoint x: 459, startPoint y: 116, endPoint x: 503, endPoint y: 201, distance: 95.9
click at [458, 115] on label "I like it" at bounding box center [420, 118] width 381 height 28
click at [257, 115] on input "I like it" at bounding box center [244, 118] width 28 height 28
radio input "true"
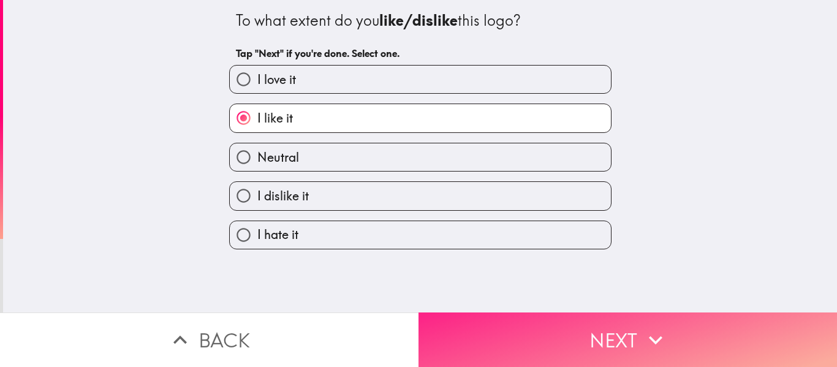
click at [528, 328] on button "Next" at bounding box center [627, 339] width 418 height 55
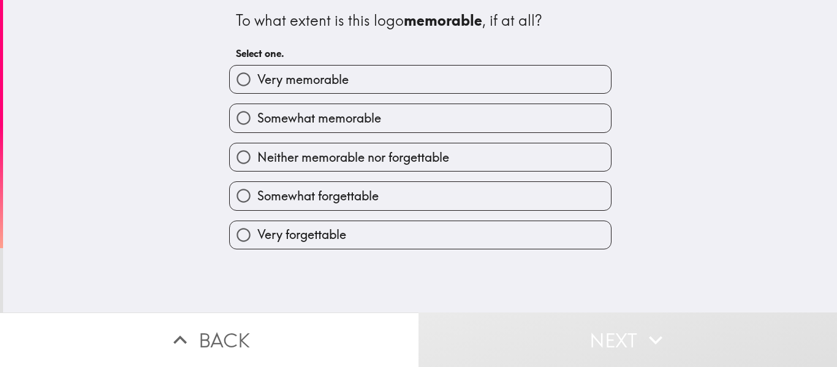
click at [398, 113] on label "Somewhat memorable" at bounding box center [420, 118] width 381 height 28
click at [257, 113] on input "Somewhat memorable" at bounding box center [244, 118] width 28 height 28
radio input "true"
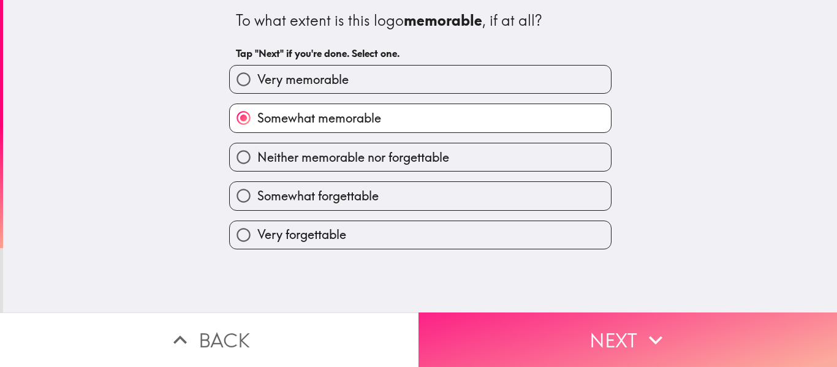
click at [537, 332] on button "Next" at bounding box center [627, 339] width 418 height 55
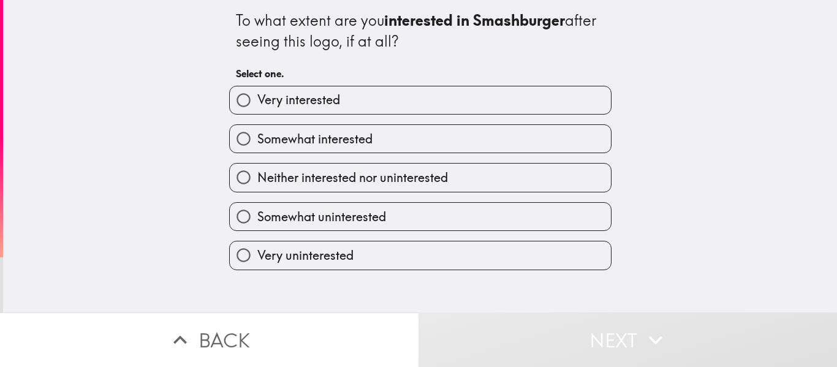
click at [417, 102] on label "Very interested" at bounding box center [420, 100] width 381 height 28
click at [257, 102] on input "Very interested" at bounding box center [244, 100] width 28 height 28
radio input "true"
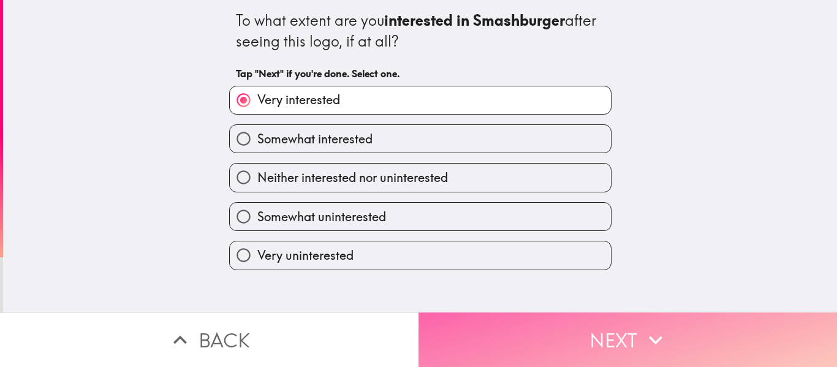
click at [533, 331] on button "Next" at bounding box center [627, 339] width 418 height 55
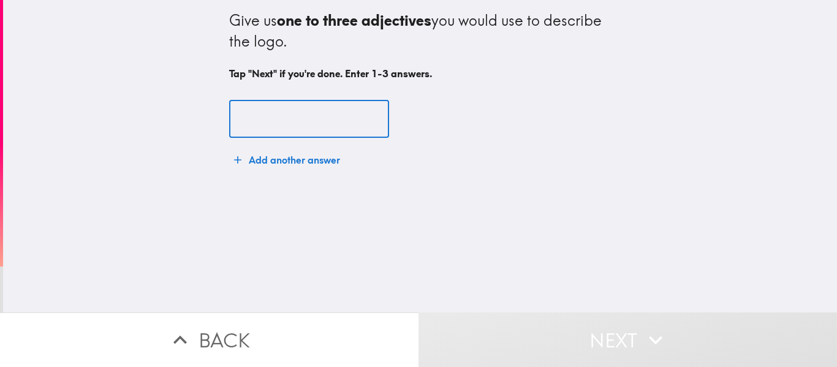
click at [328, 120] on input "text" at bounding box center [309, 119] width 160 height 38
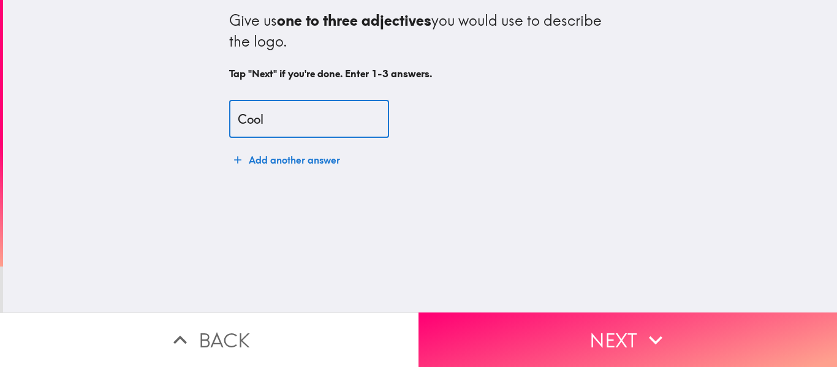
type input "Cool"
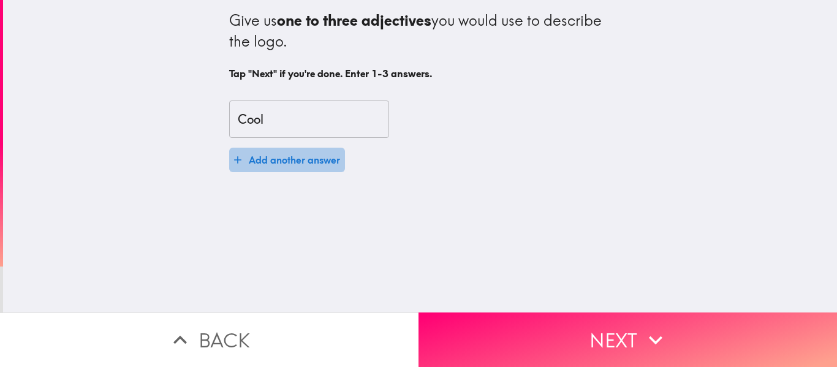
click at [278, 167] on button "Add another answer" at bounding box center [287, 160] width 116 height 25
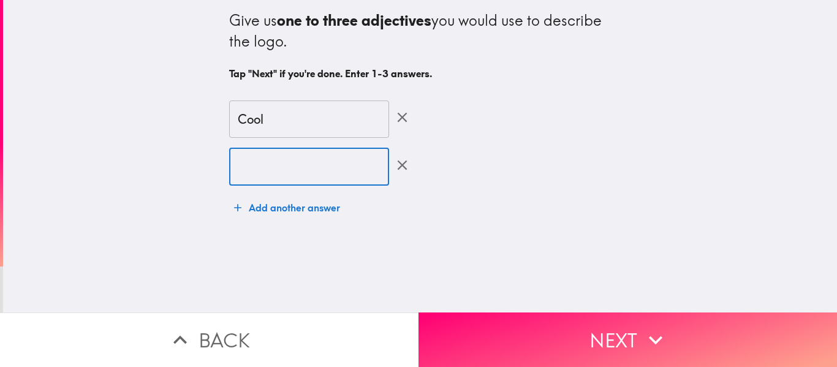
click at [276, 167] on input "text" at bounding box center [309, 167] width 160 height 38
type input "d"
type input "D"
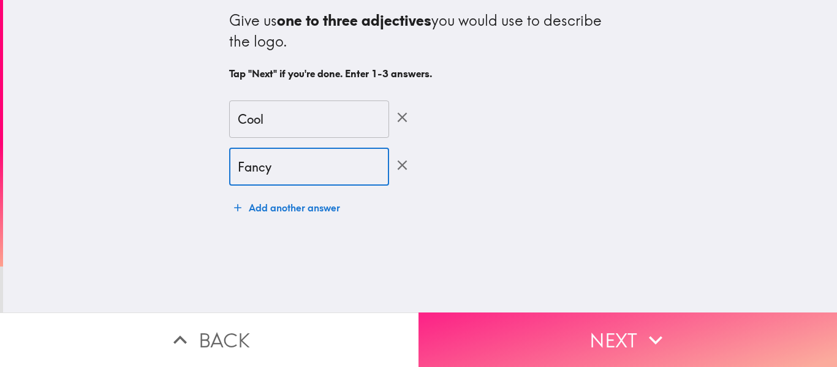
type input "Fancy"
click at [551, 320] on button "Next" at bounding box center [627, 339] width 418 height 55
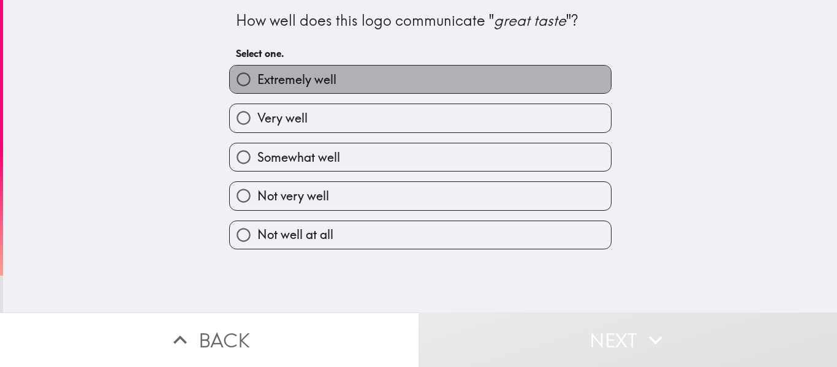
click at [437, 73] on label "Extremely well" at bounding box center [420, 80] width 381 height 28
click at [257, 73] on input "Extremely well" at bounding box center [244, 80] width 28 height 28
radio input "true"
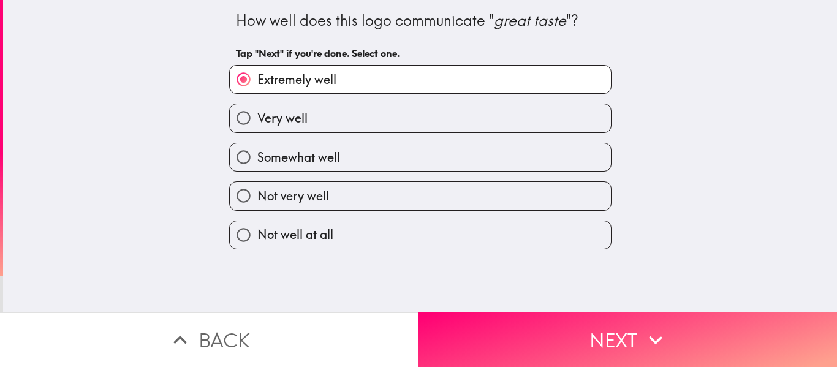
click at [481, 130] on div "Extremely well Very well Somewhat well Not very well Not well at all" at bounding box center [415, 152] width 392 height 194
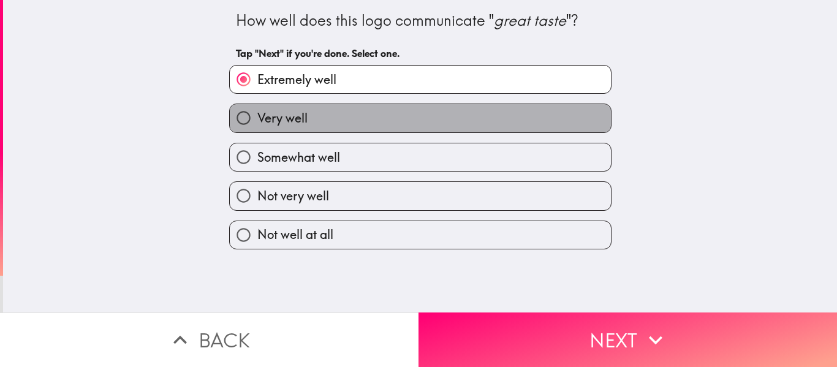
click at [480, 123] on label "Very well" at bounding box center [420, 118] width 381 height 28
click at [257, 123] on input "Very well" at bounding box center [244, 118] width 28 height 28
radio input "true"
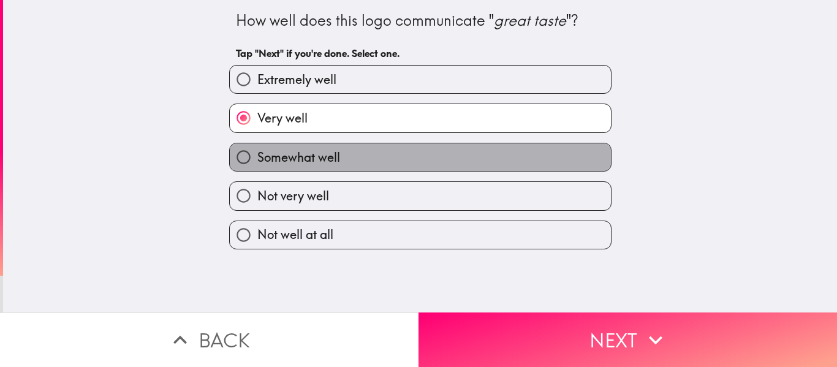
click at [463, 154] on label "Somewhat well" at bounding box center [420, 157] width 381 height 28
click at [257, 154] on input "Somewhat well" at bounding box center [244, 157] width 28 height 28
radio input "true"
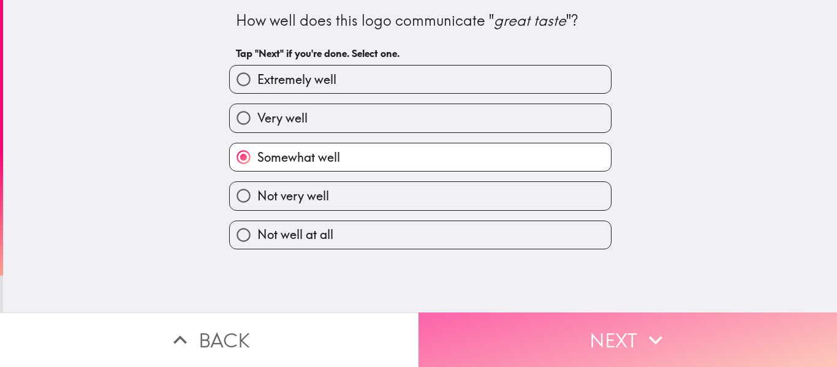
click at [551, 323] on button "Next" at bounding box center [627, 339] width 418 height 55
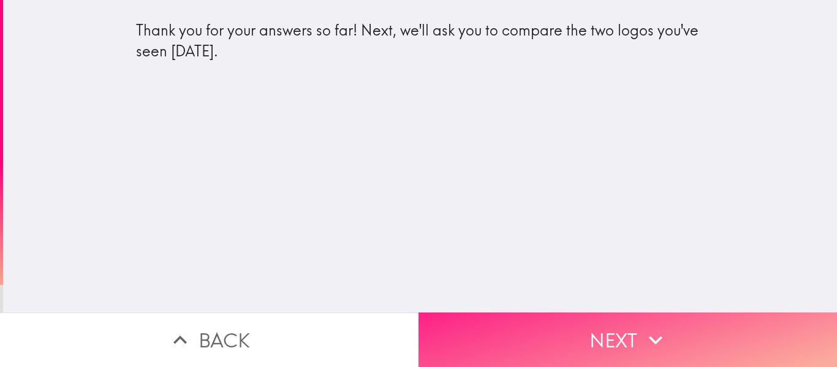
click at [609, 334] on button "Next" at bounding box center [627, 339] width 418 height 55
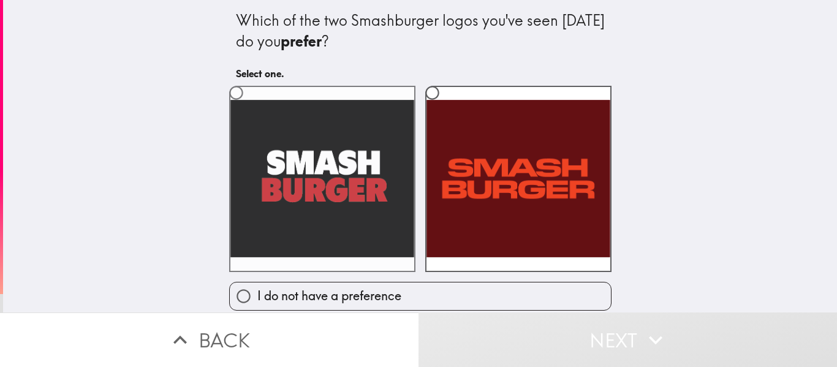
click at [331, 137] on label at bounding box center [322, 179] width 186 height 186
click at [250, 107] on input "radio" at bounding box center [236, 93] width 28 height 28
radio input "true"
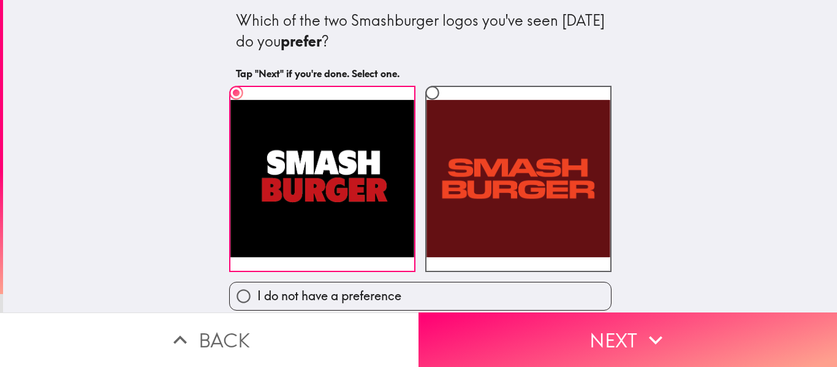
scroll to position [7, 0]
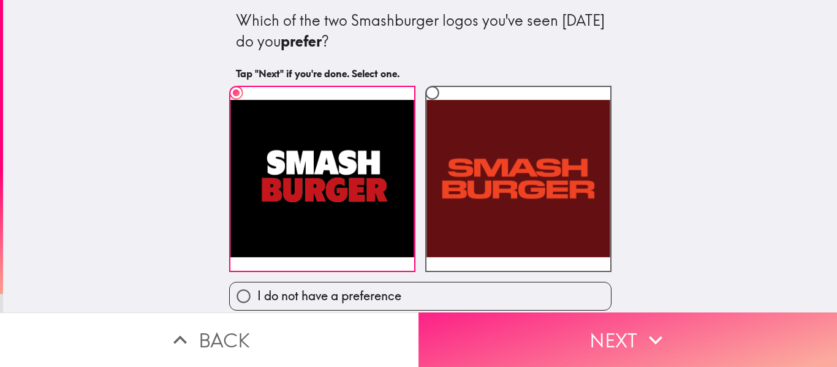
click at [635, 336] on button "Next" at bounding box center [627, 339] width 418 height 55
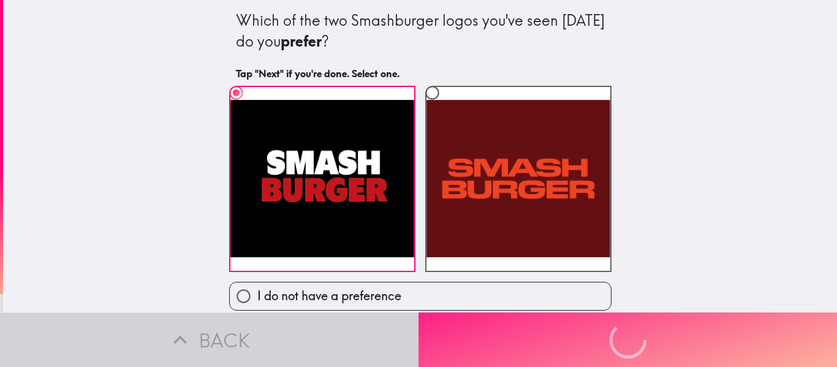
scroll to position [0, 0]
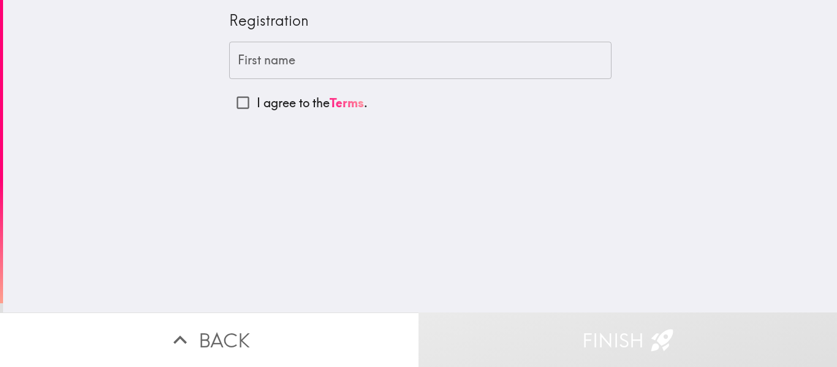
click at [262, 58] on input "First name" at bounding box center [420, 61] width 382 height 38
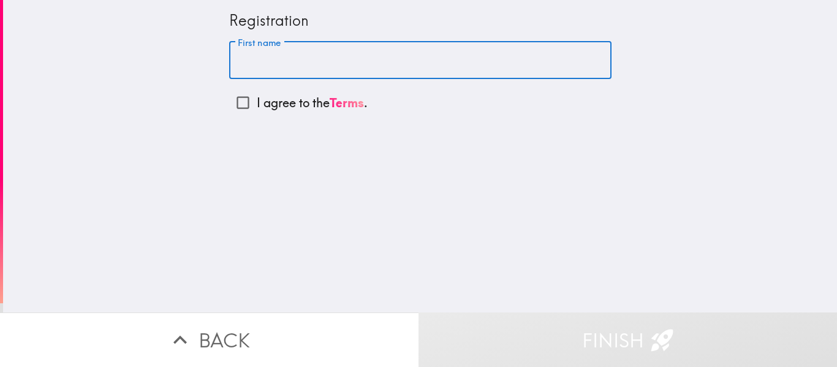
type input "[PERSON_NAME]"
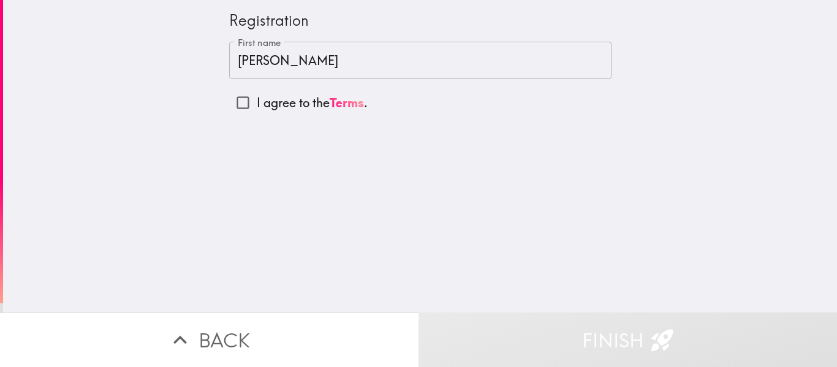
click at [268, 101] on p "I agree to the Terms ." at bounding box center [312, 102] width 111 height 17
click at [257, 101] on input "I agree to the Terms ." at bounding box center [243, 103] width 28 height 28
checkbox input "true"
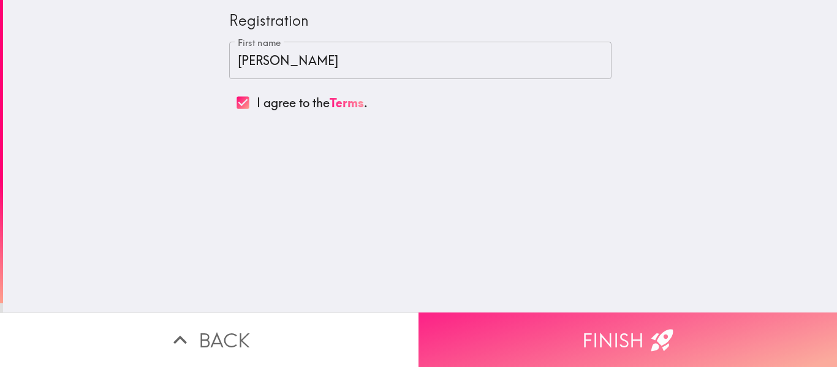
click at [605, 316] on button "Finish" at bounding box center [627, 339] width 418 height 55
